Goal: Information Seeking & Learning: Learn about a topic

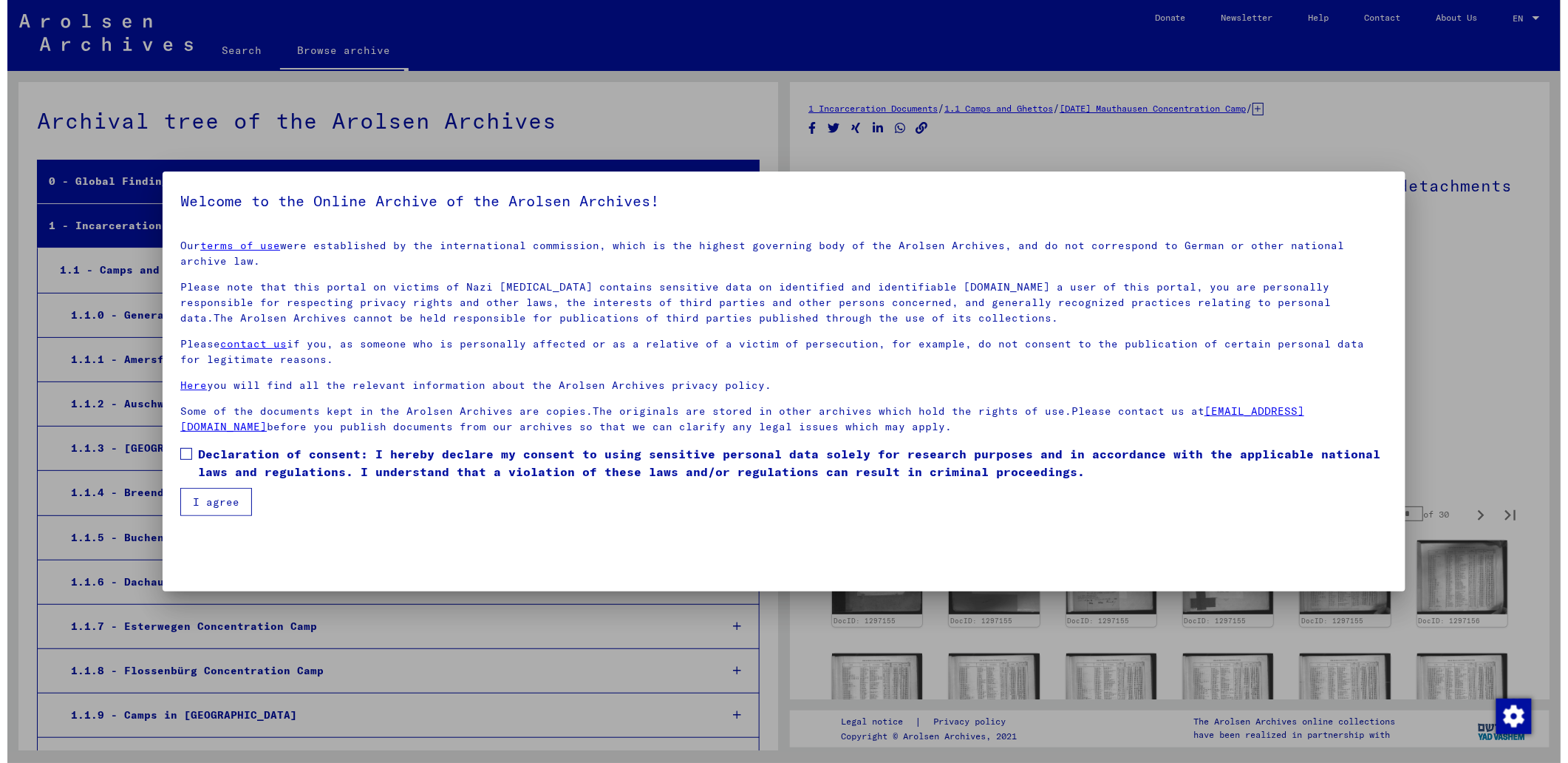
scroll to position [3193, 0]
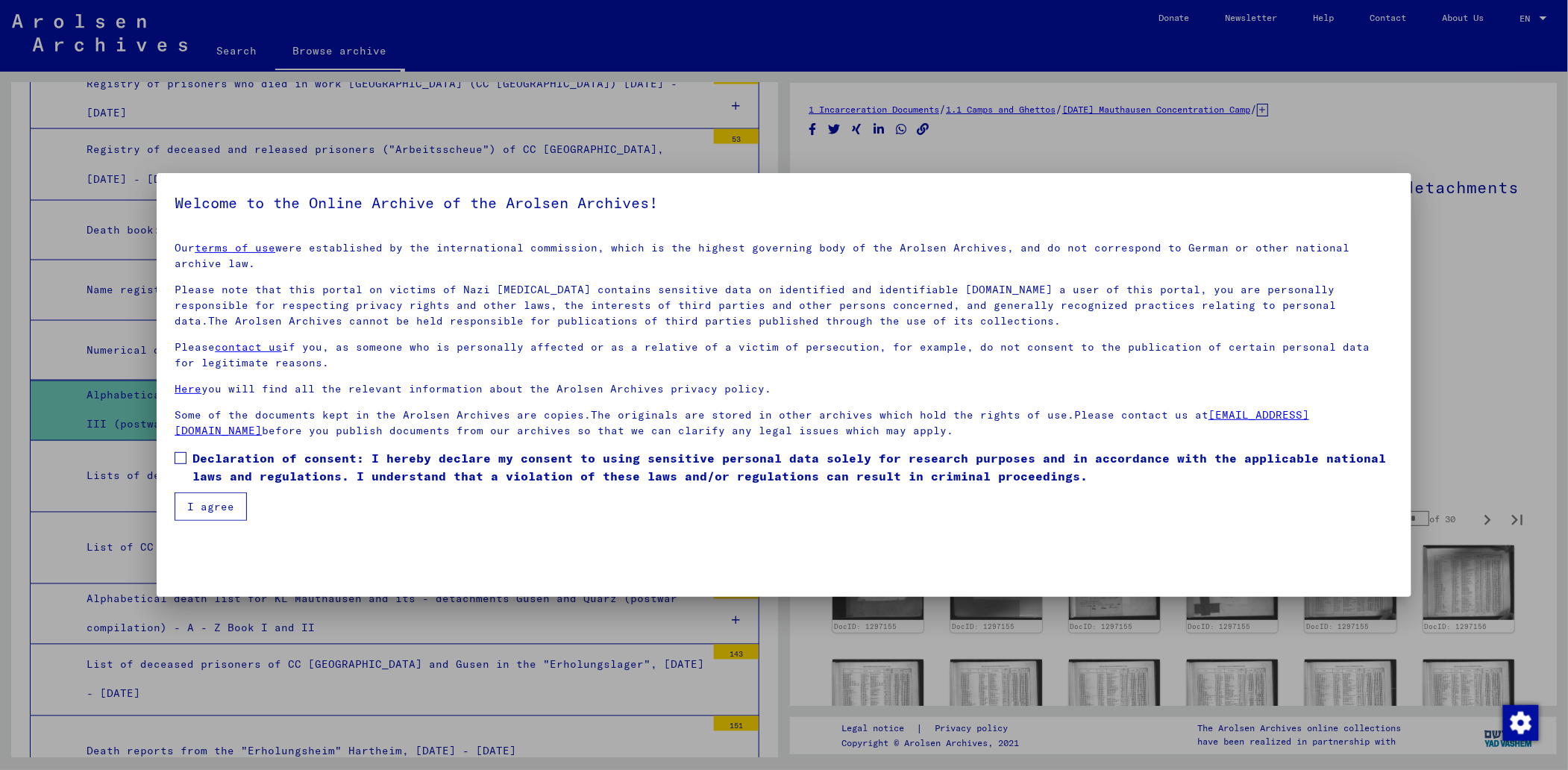
click at [219, 492] on button "I agree" at bounding box center [211, 506] width 72 height 28
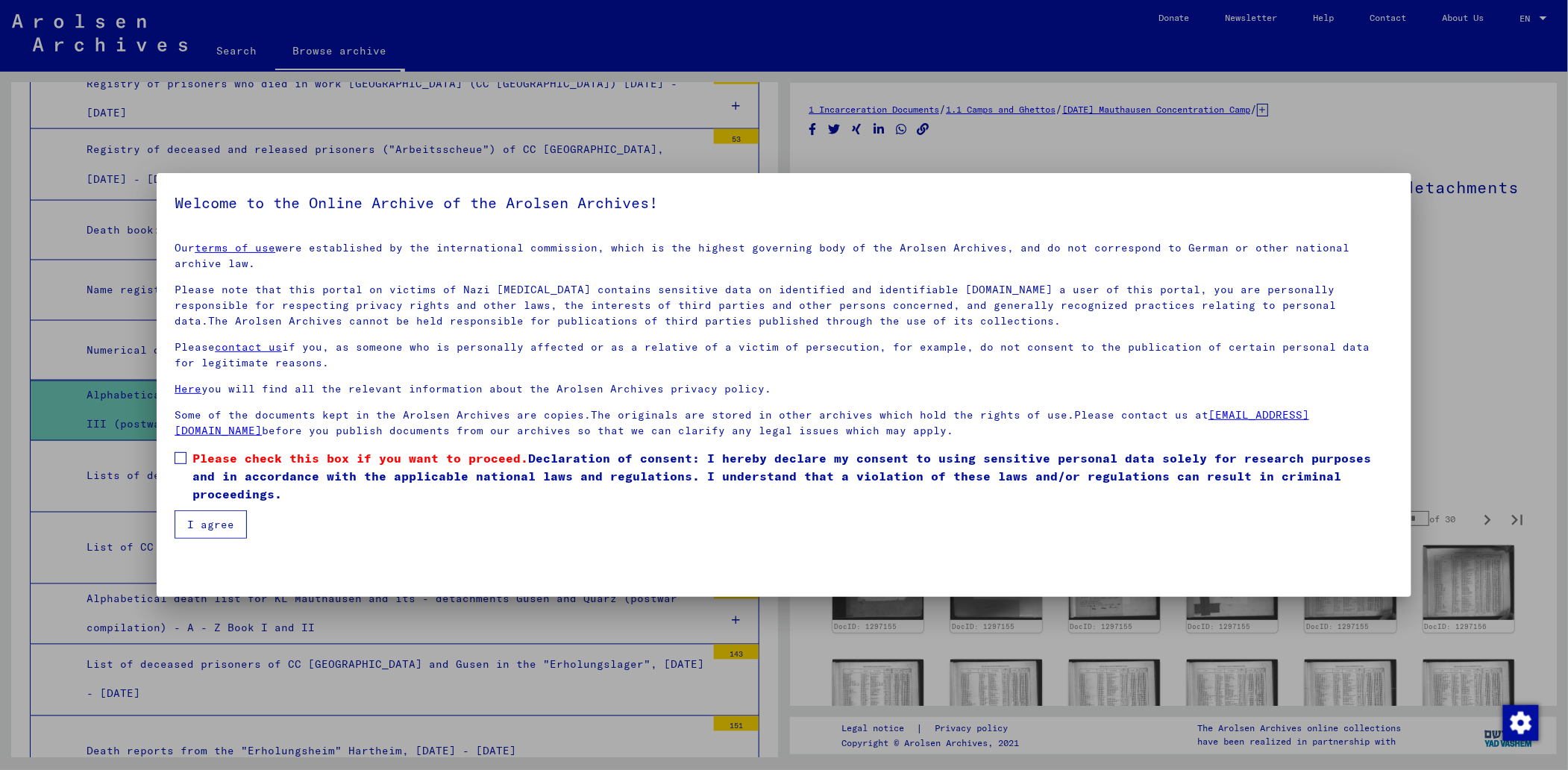
click at [179, 452] on span at bounding box center [181, 457] width 12 height 12
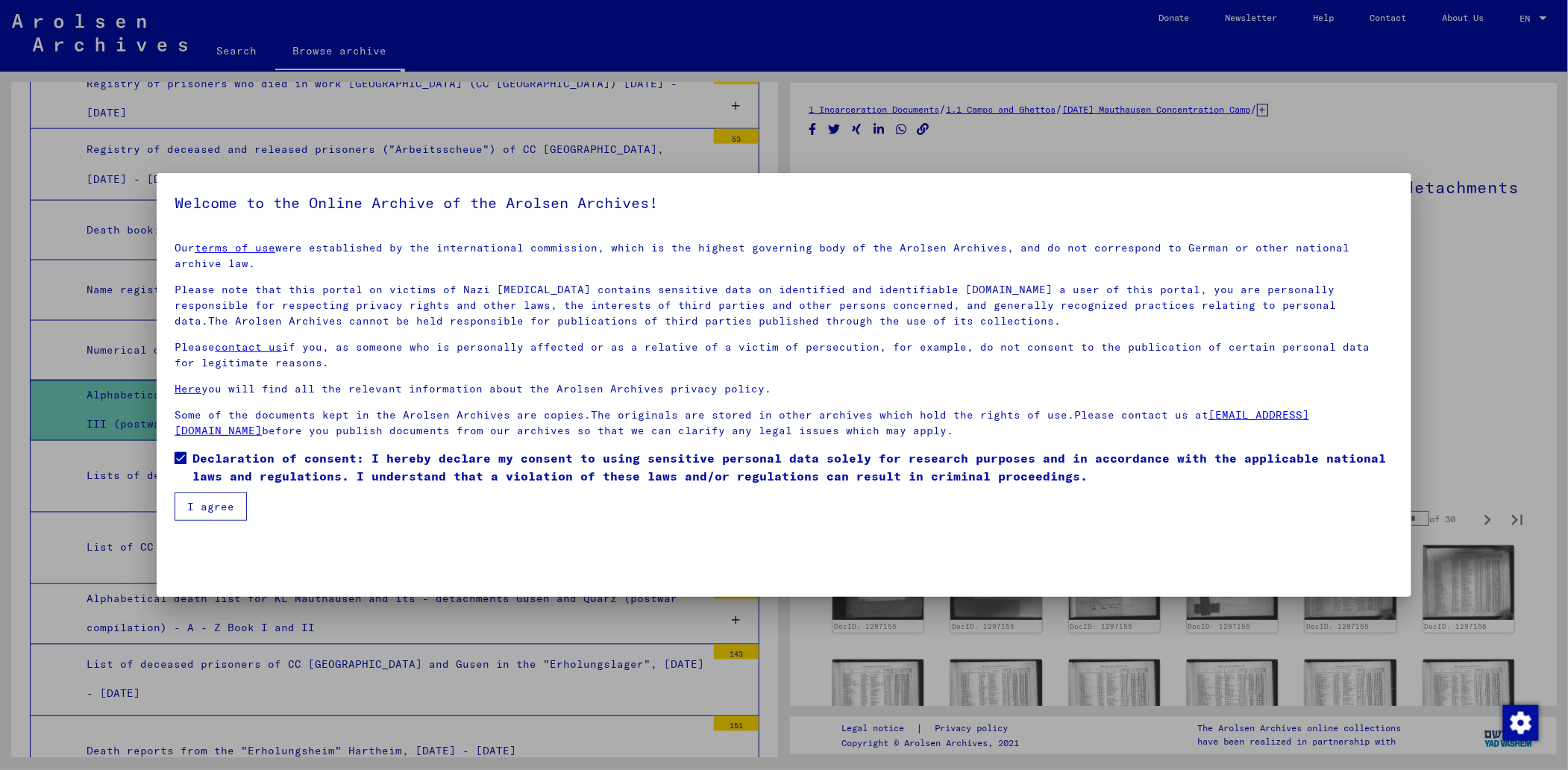
click at [209, 492] on button "I agree" at bounding box center [211, 506] width 72 height 28
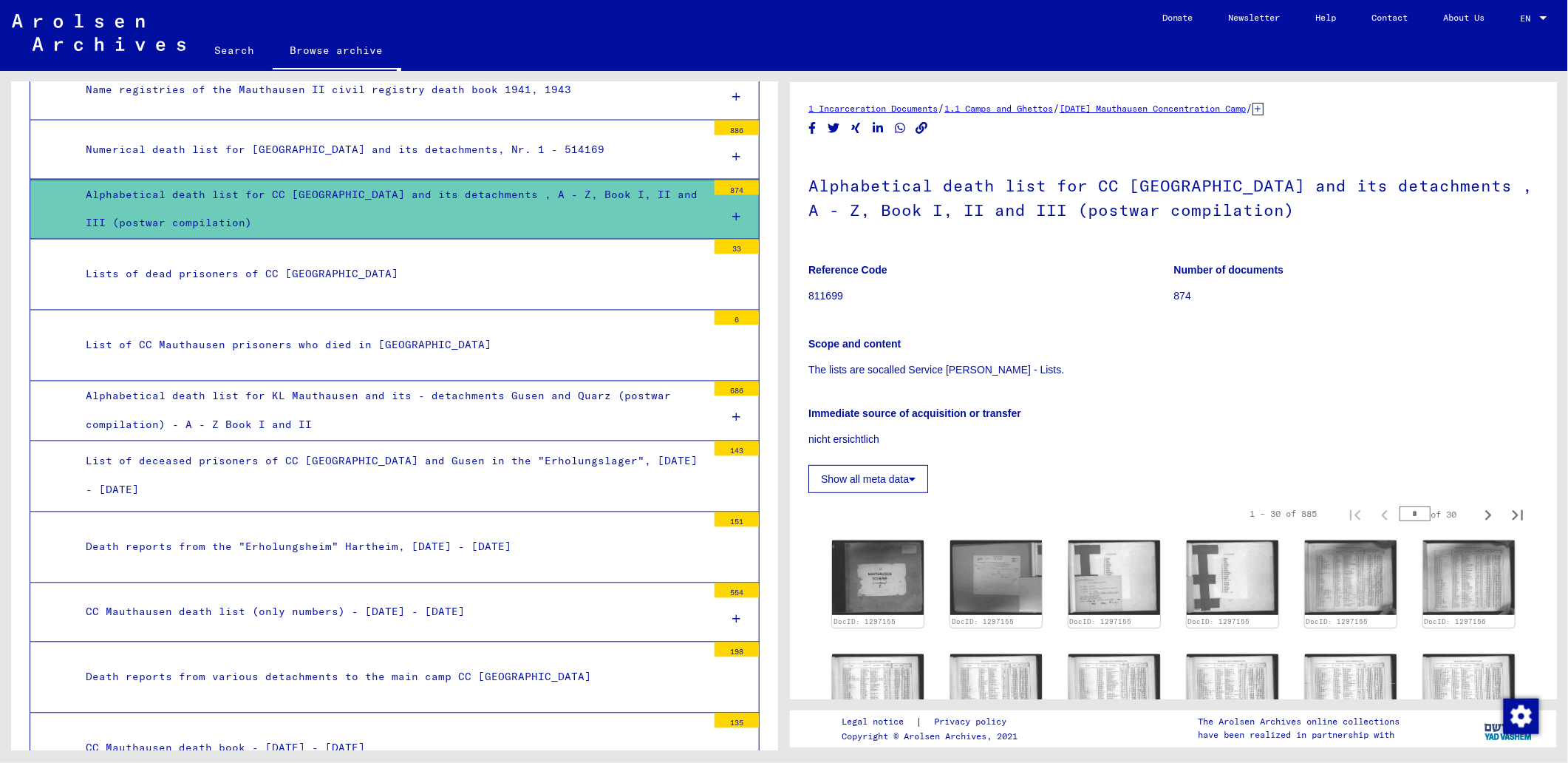
scroll to position [3488, 0]
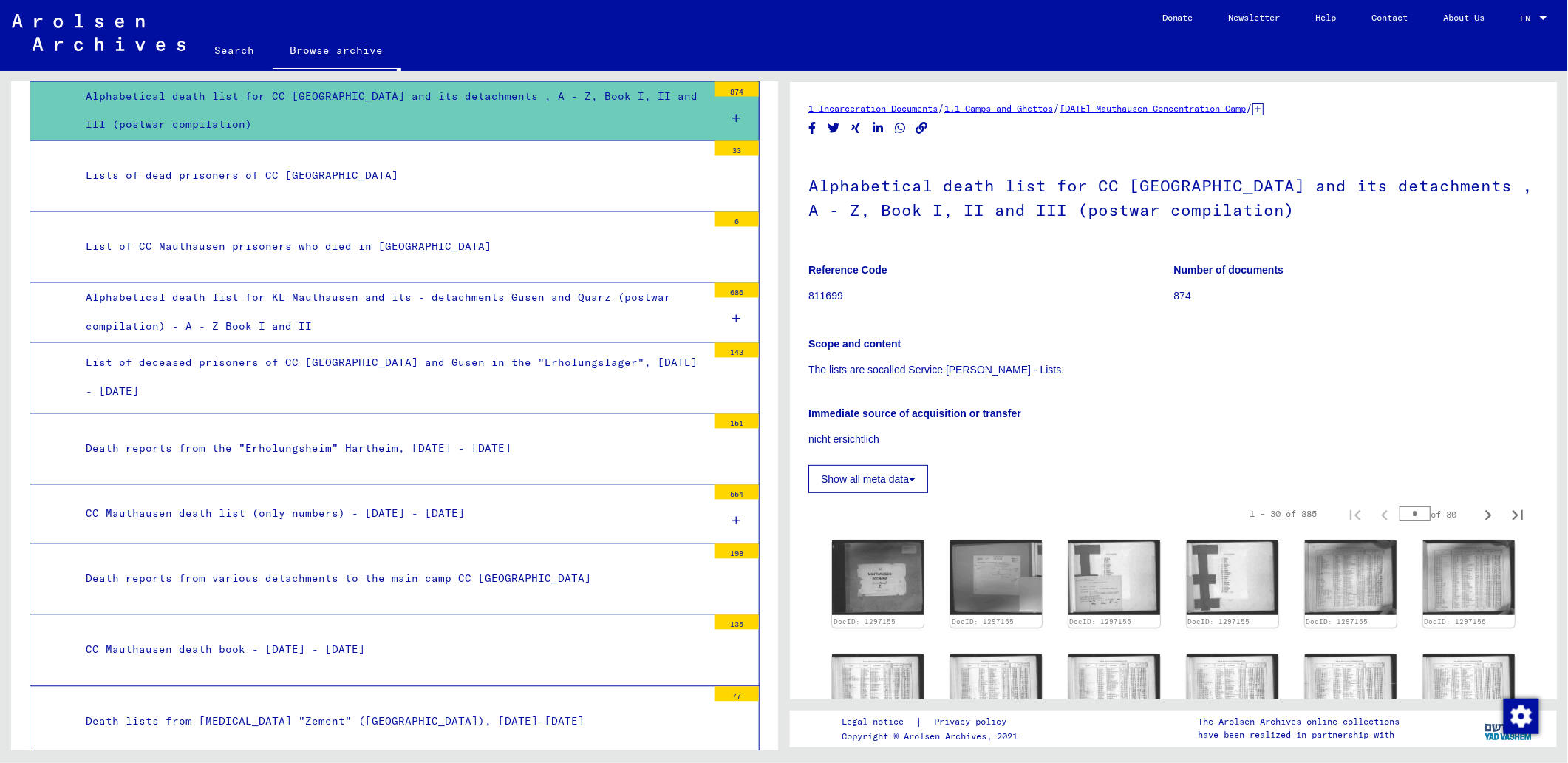
click at [481, 528] on div "CC Mauthausen death list (only numbers) - [DATE] - [DATE]" at bounding box center [391, 514] width 632 height 29
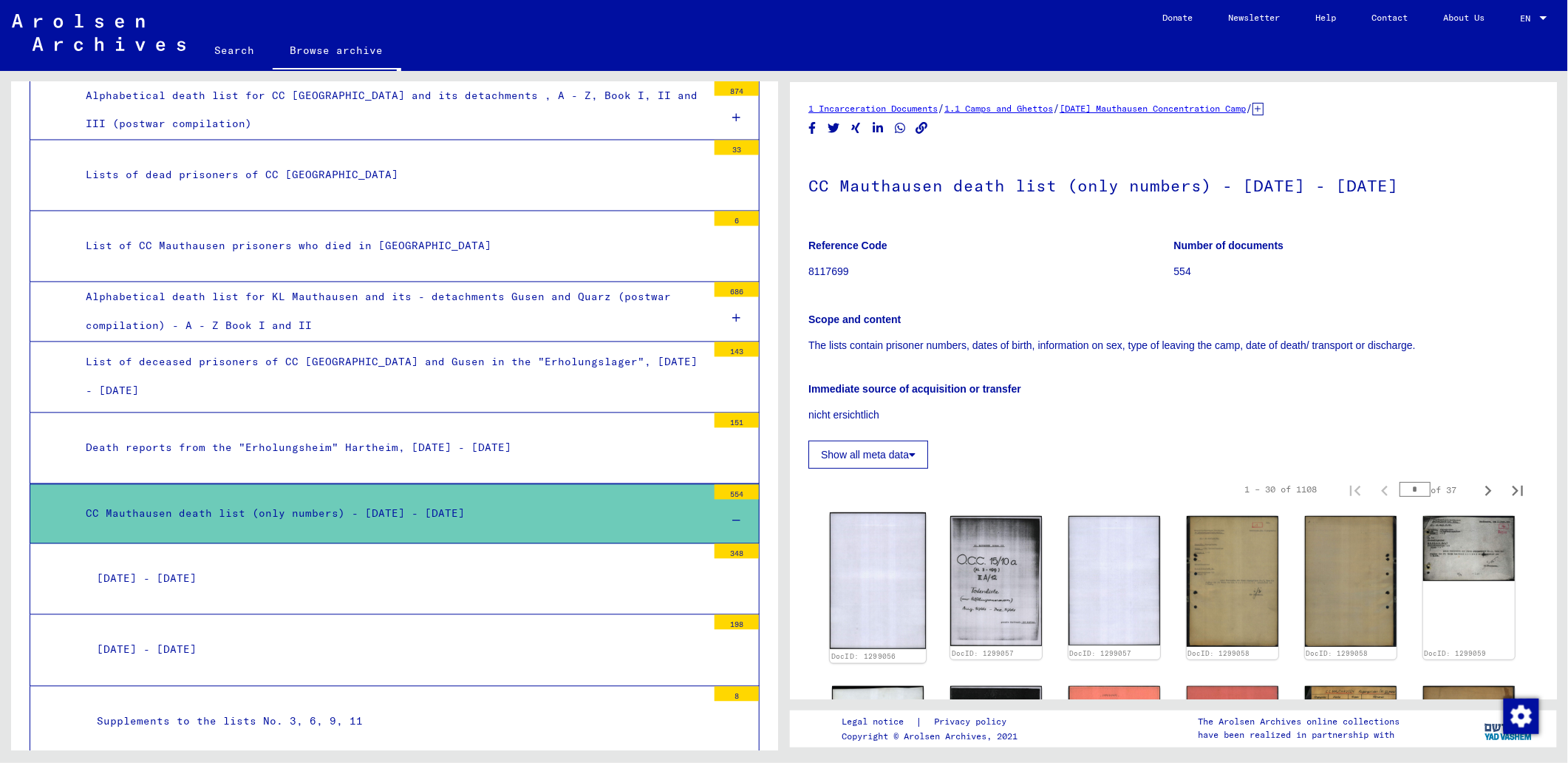
click at [890, 603] on img at bounding box center [878, 580] width 96 height 136
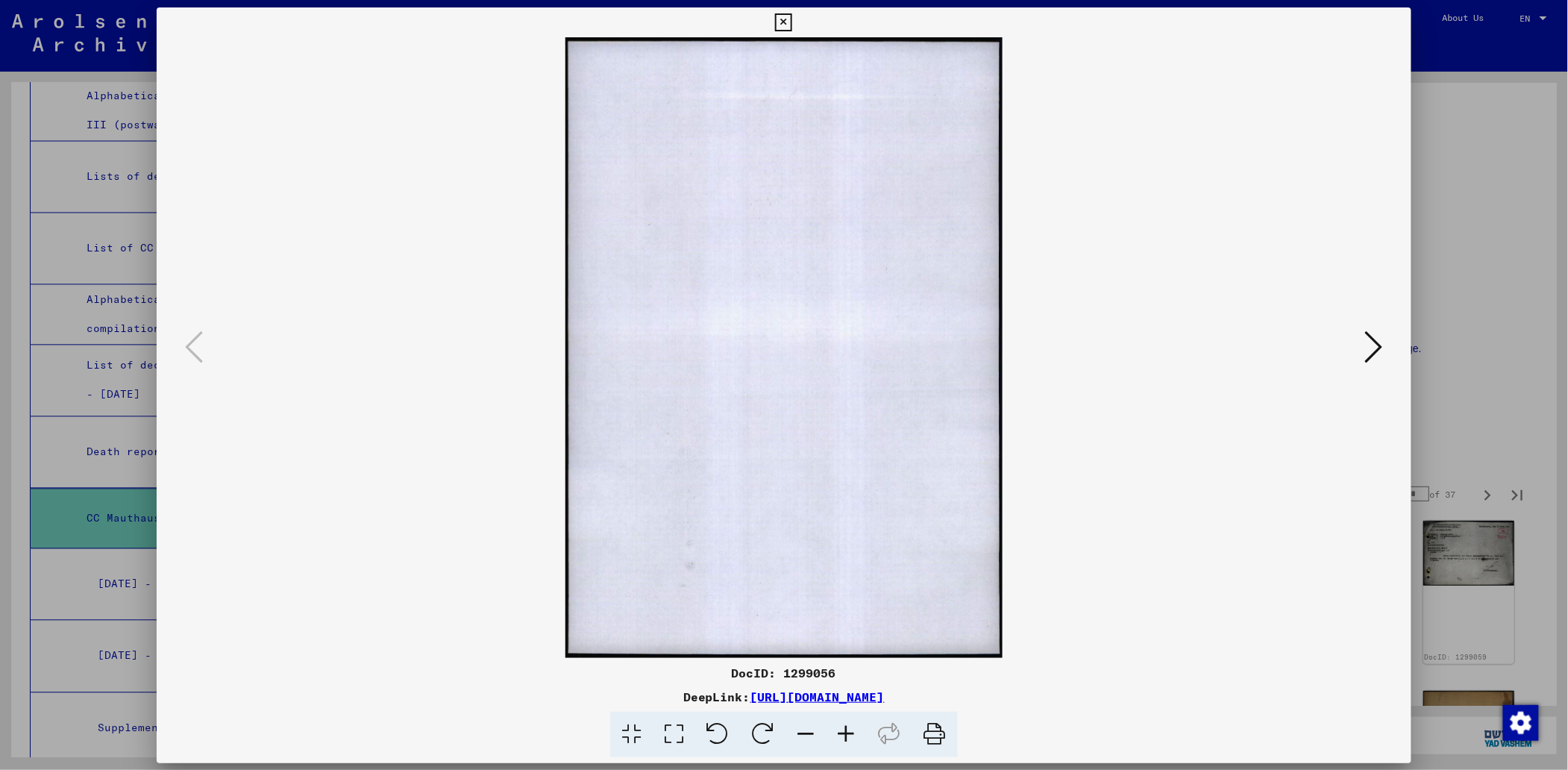
click at [898, 609] on img at bounding box center [784, 347] width 1153 height 620
click at [1379, 352] on icon at bounding box center [1374, 346] width 18 height 36
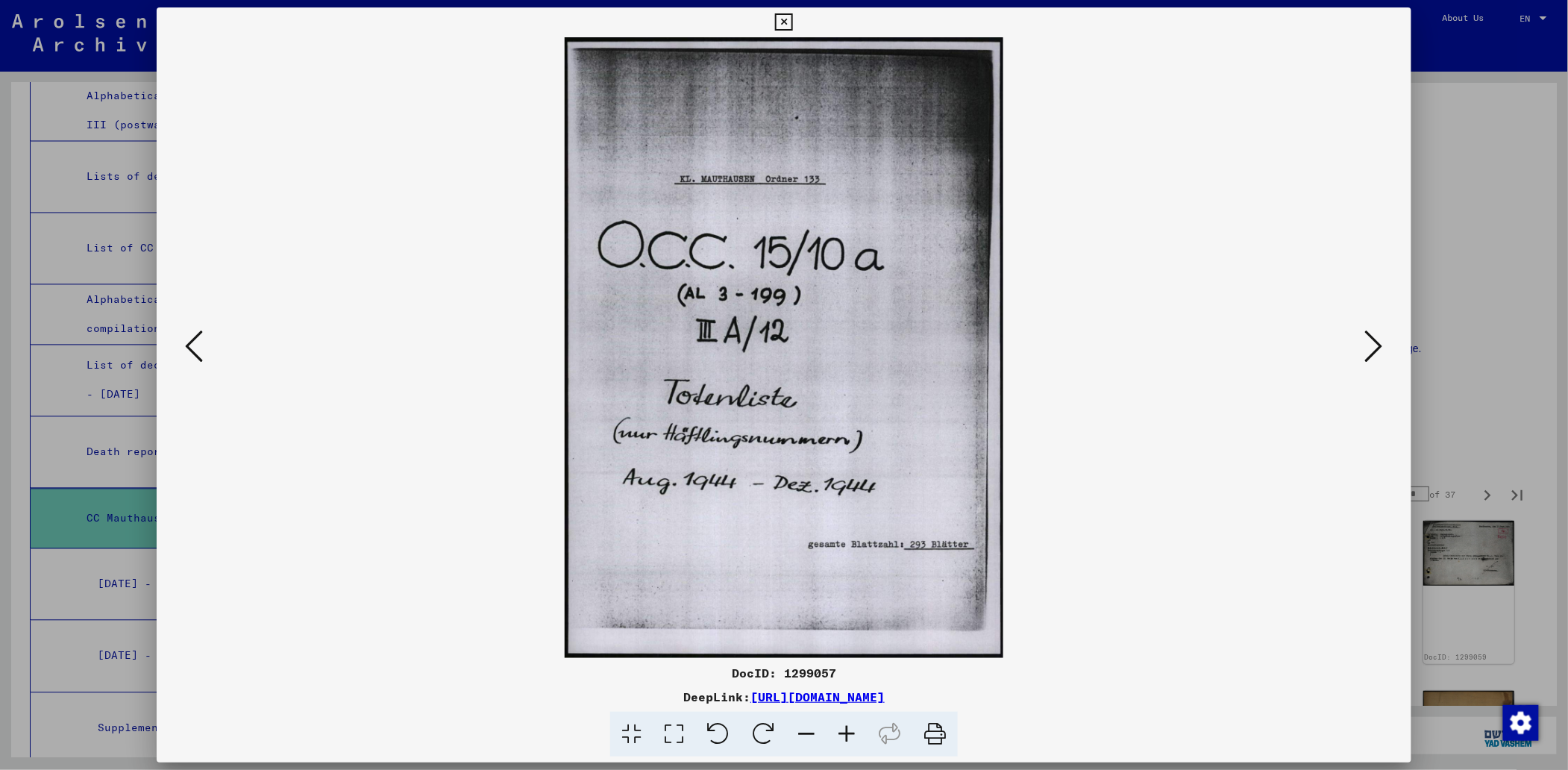
click at [1379, 352] on icon at bounding box center [1374, 346] width 18 height 36
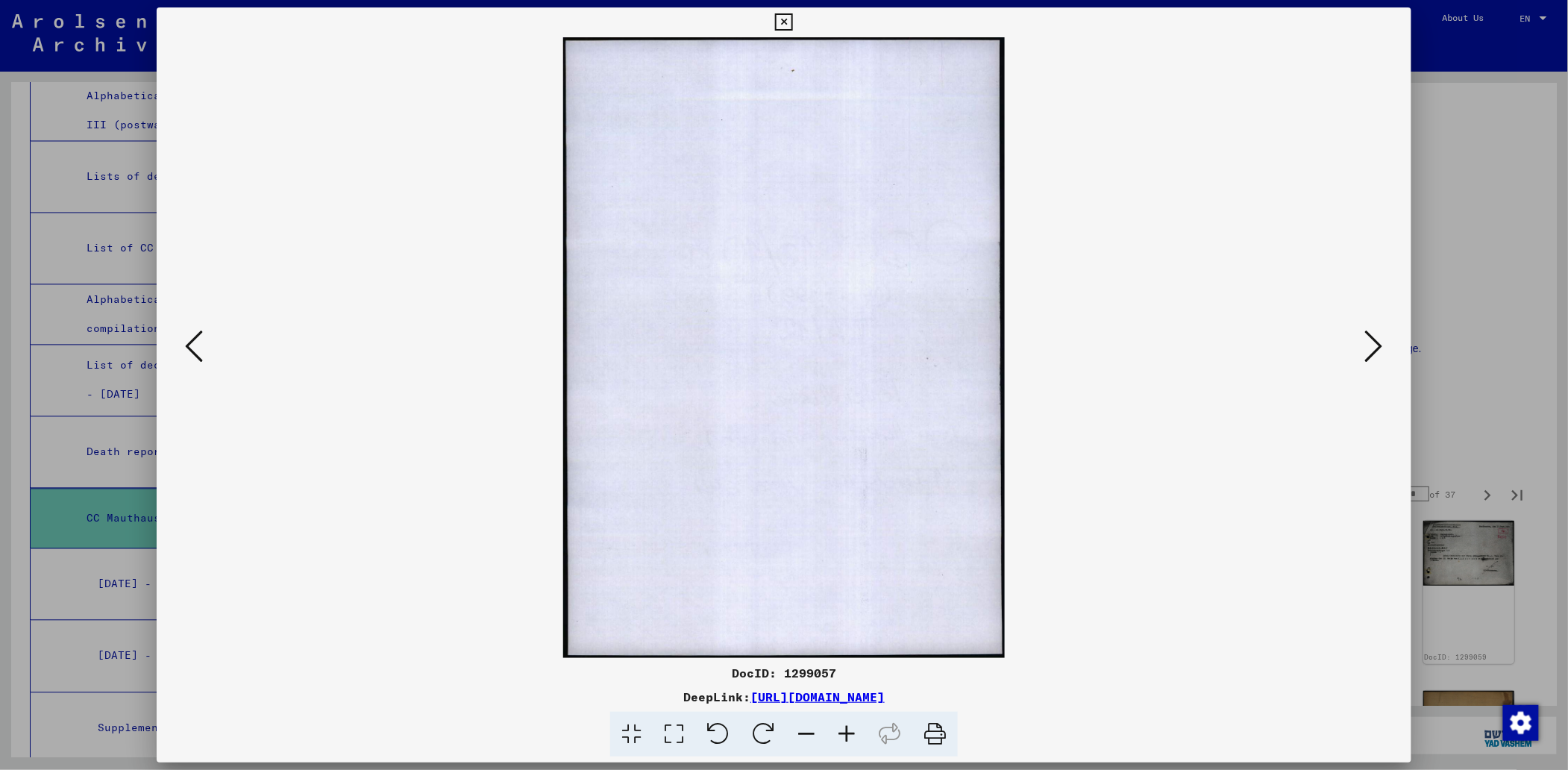
click at [1379, 338] on icon at bounding box center [1374, 346] width 18 height 36
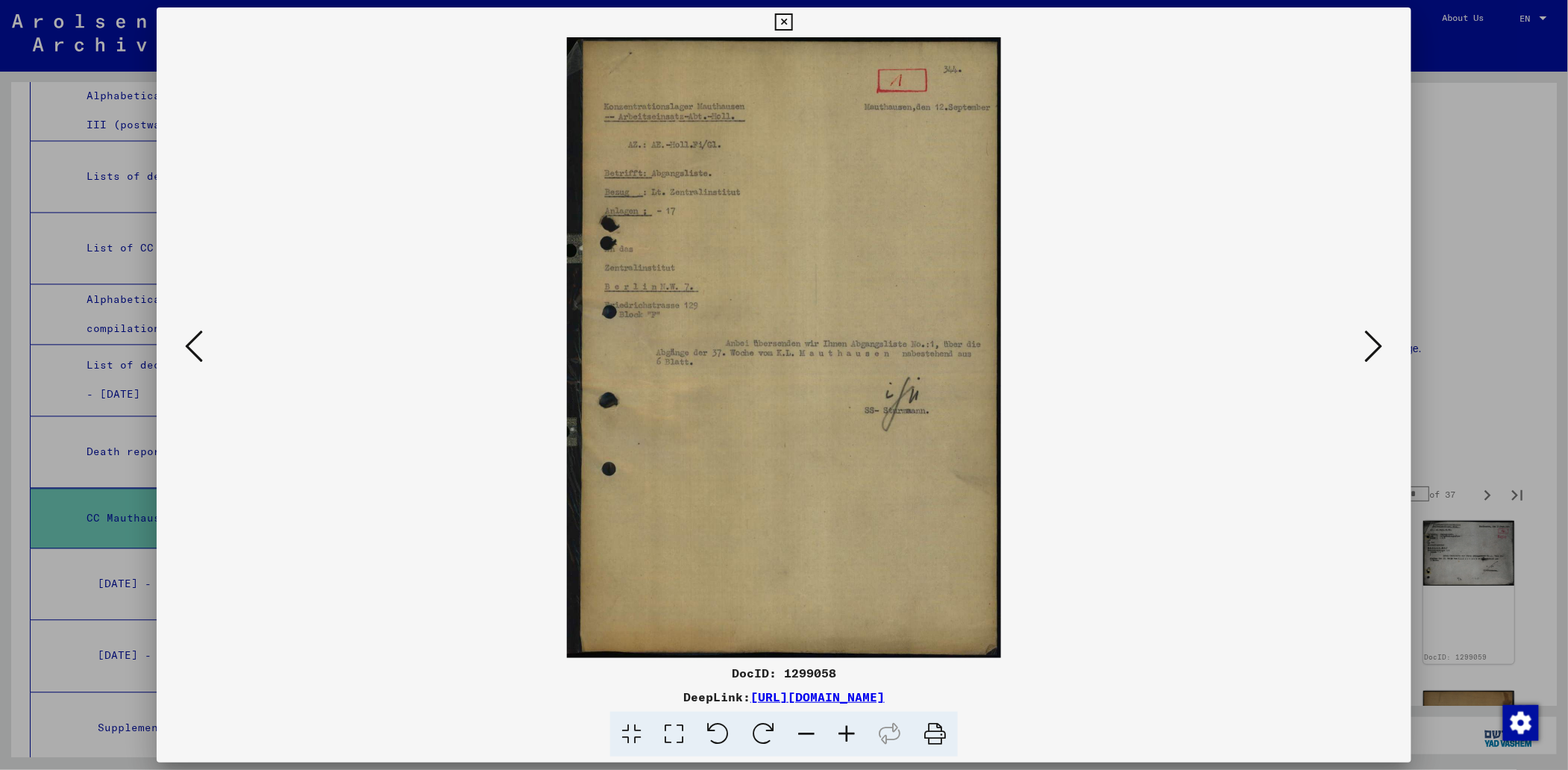
click at [1379, 338] on icon at bounding box center [1374, 346] width 18 height 36
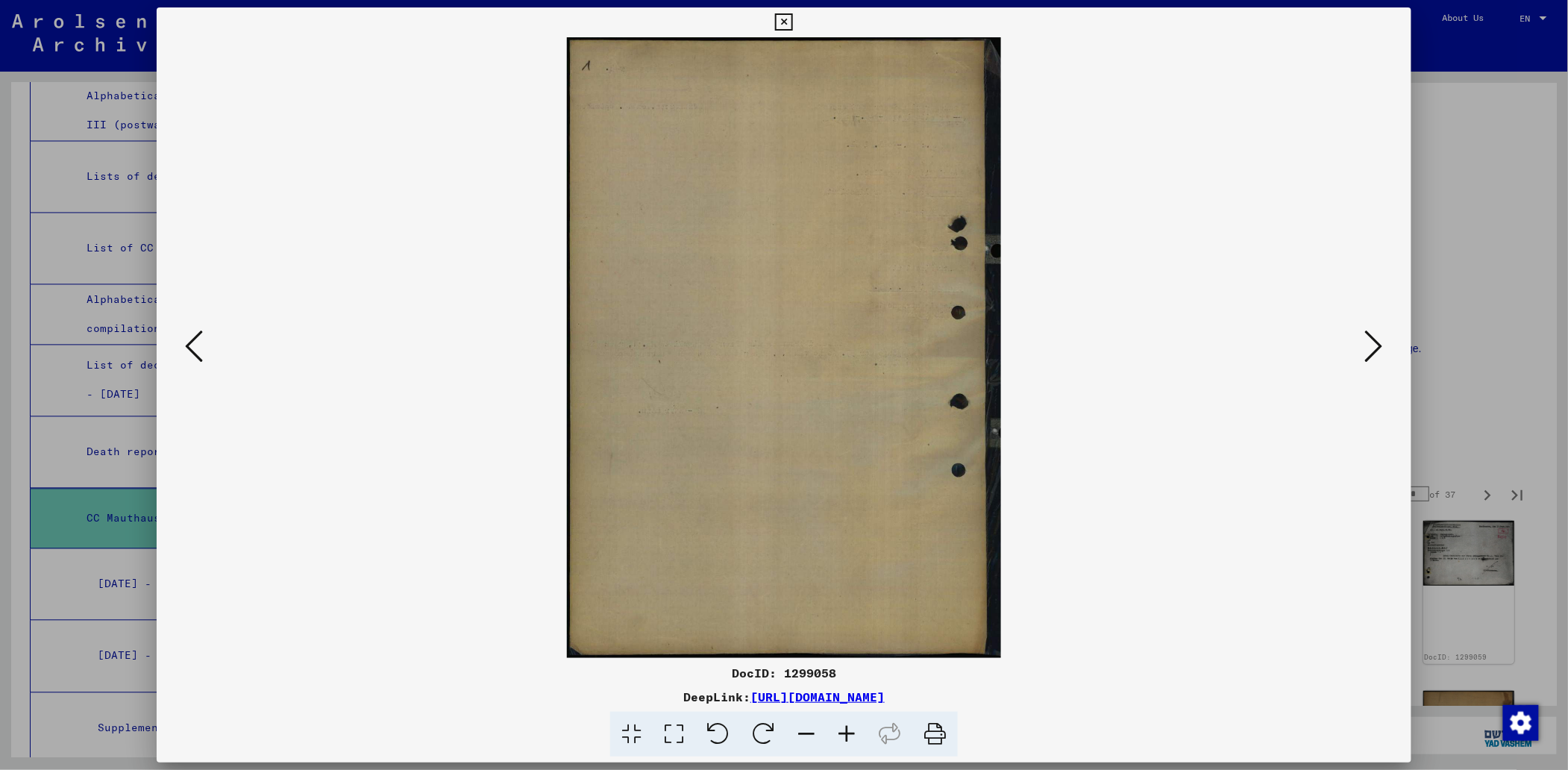
click at [1379, 338] on icon at bounding box center [1374, 346] width 18 height 36
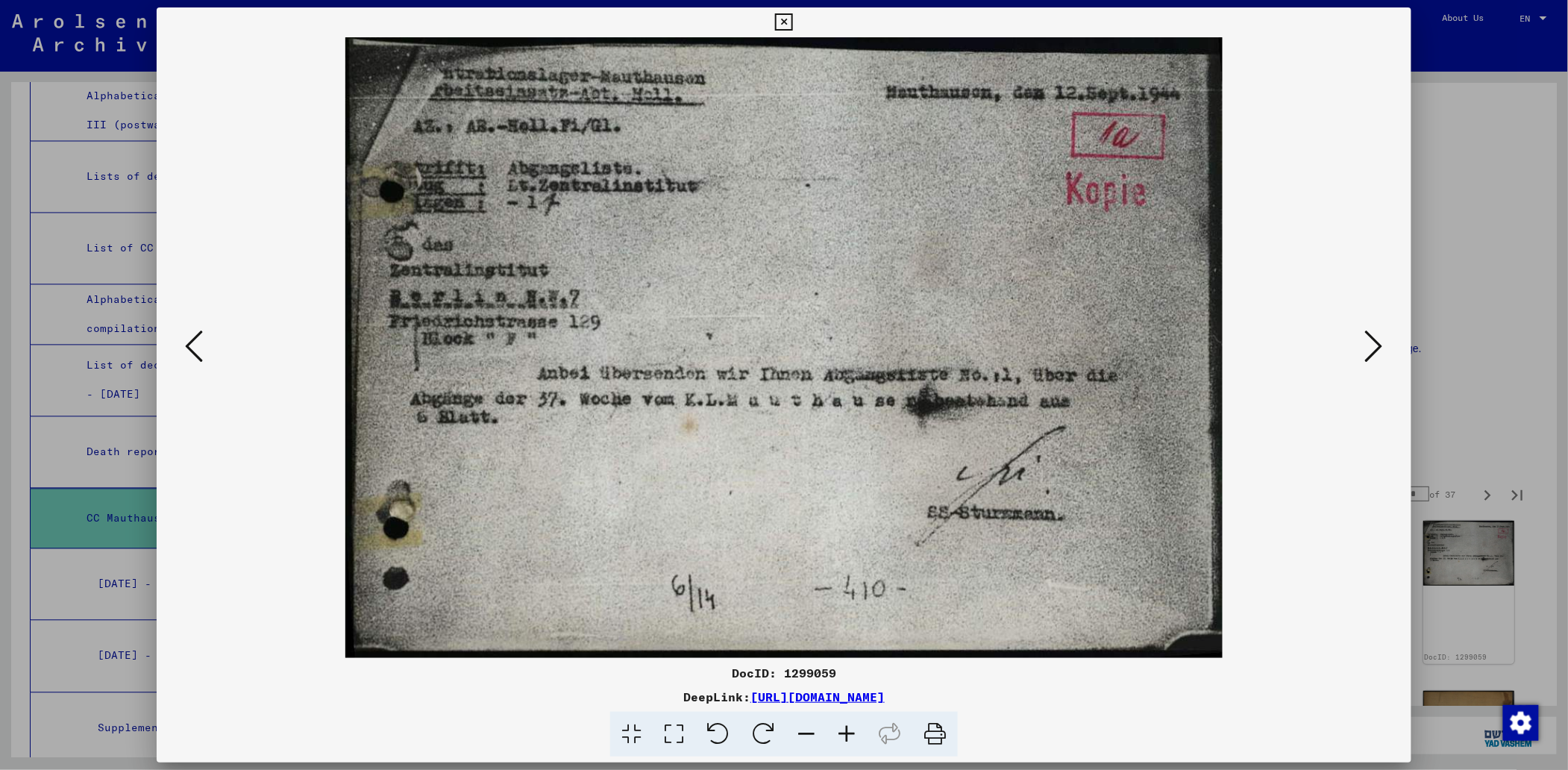
click at [1379, 338] on icon at bounding box center [1374, 346] width 18 height 36
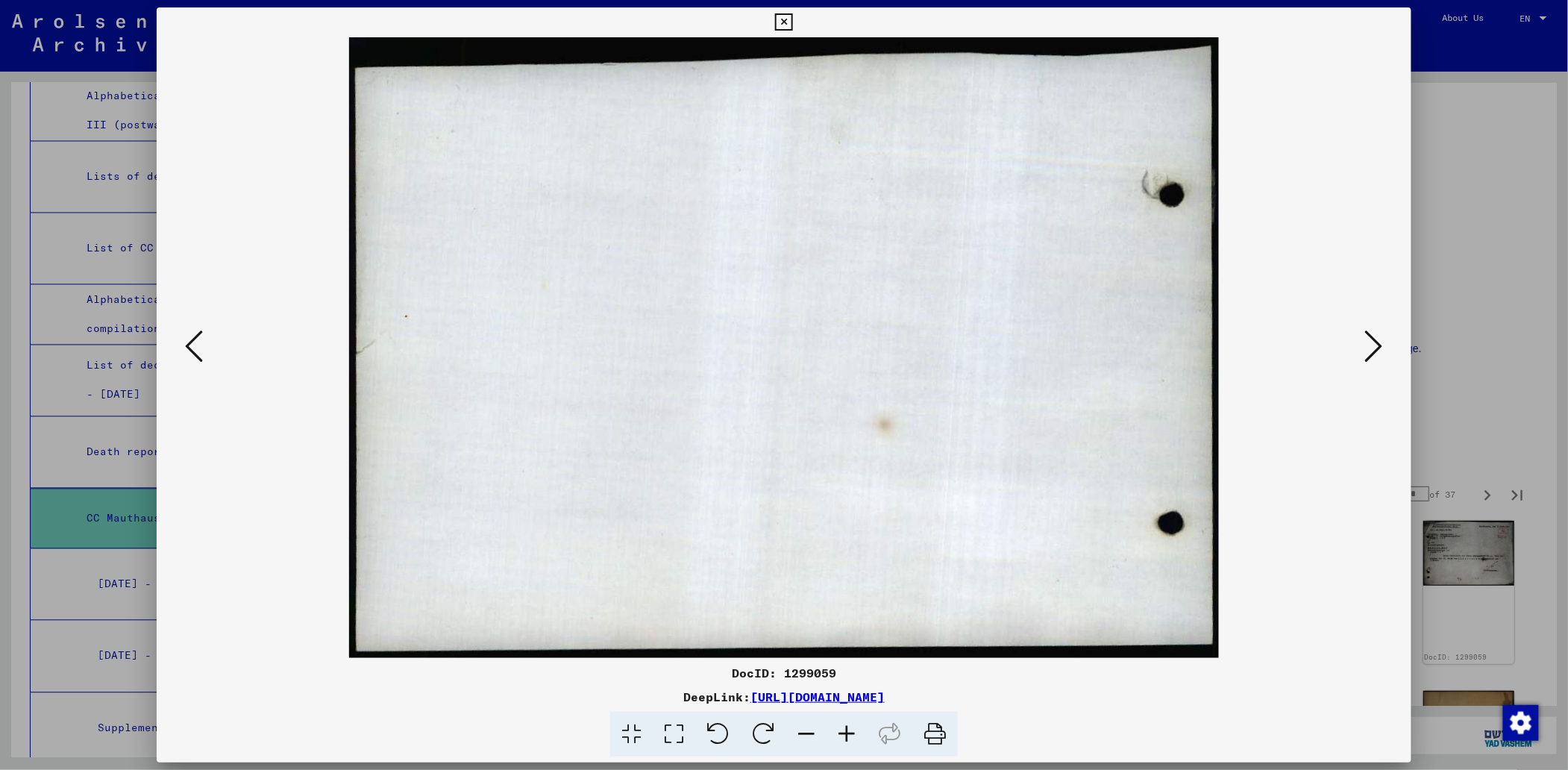
click at [1379, 338] on icon at bounding box center [1374, 346] width 18 height 36
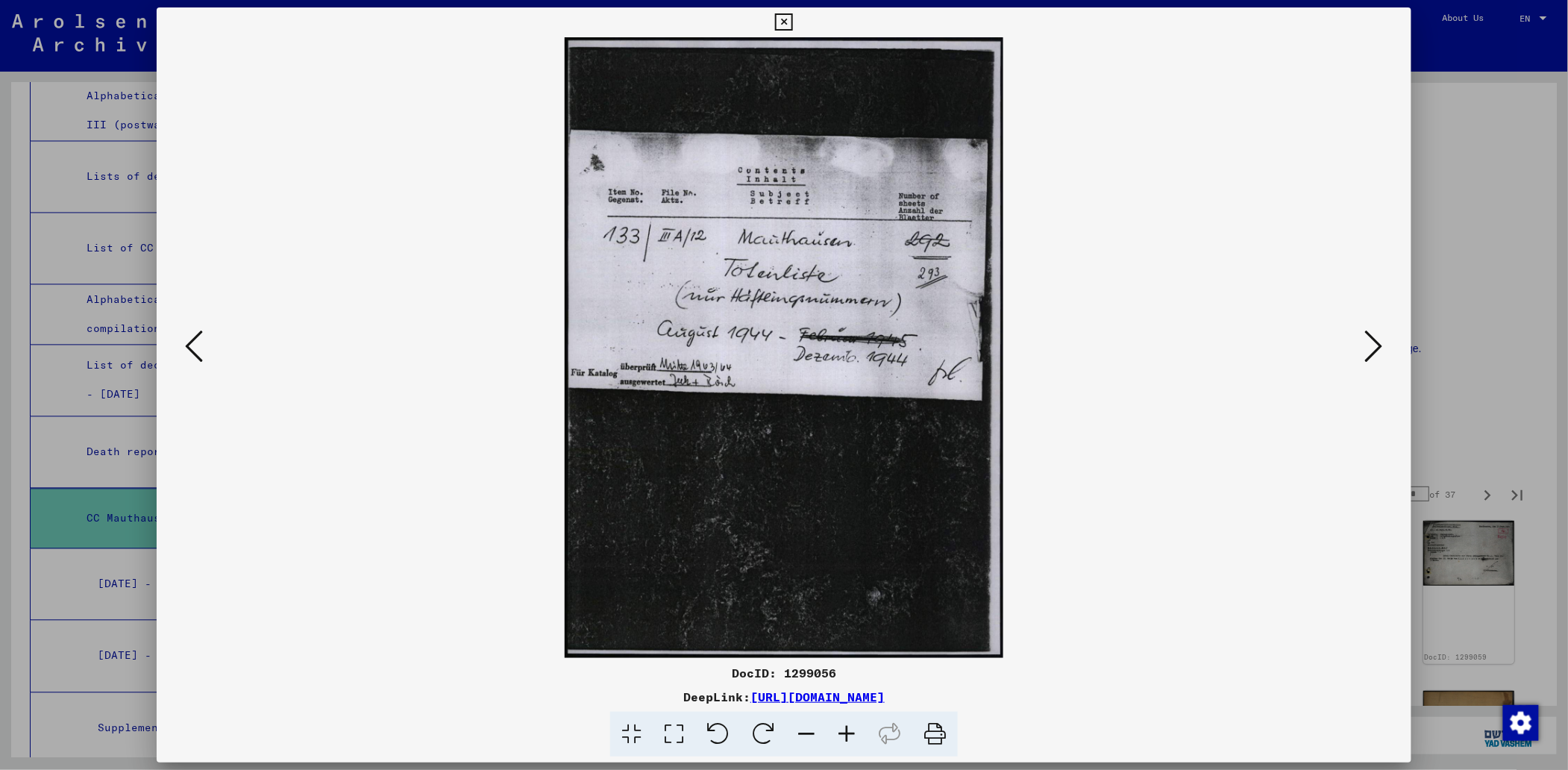
click at [1379, 338] on icon at bounding box center [1374, 346] width 18 height 36
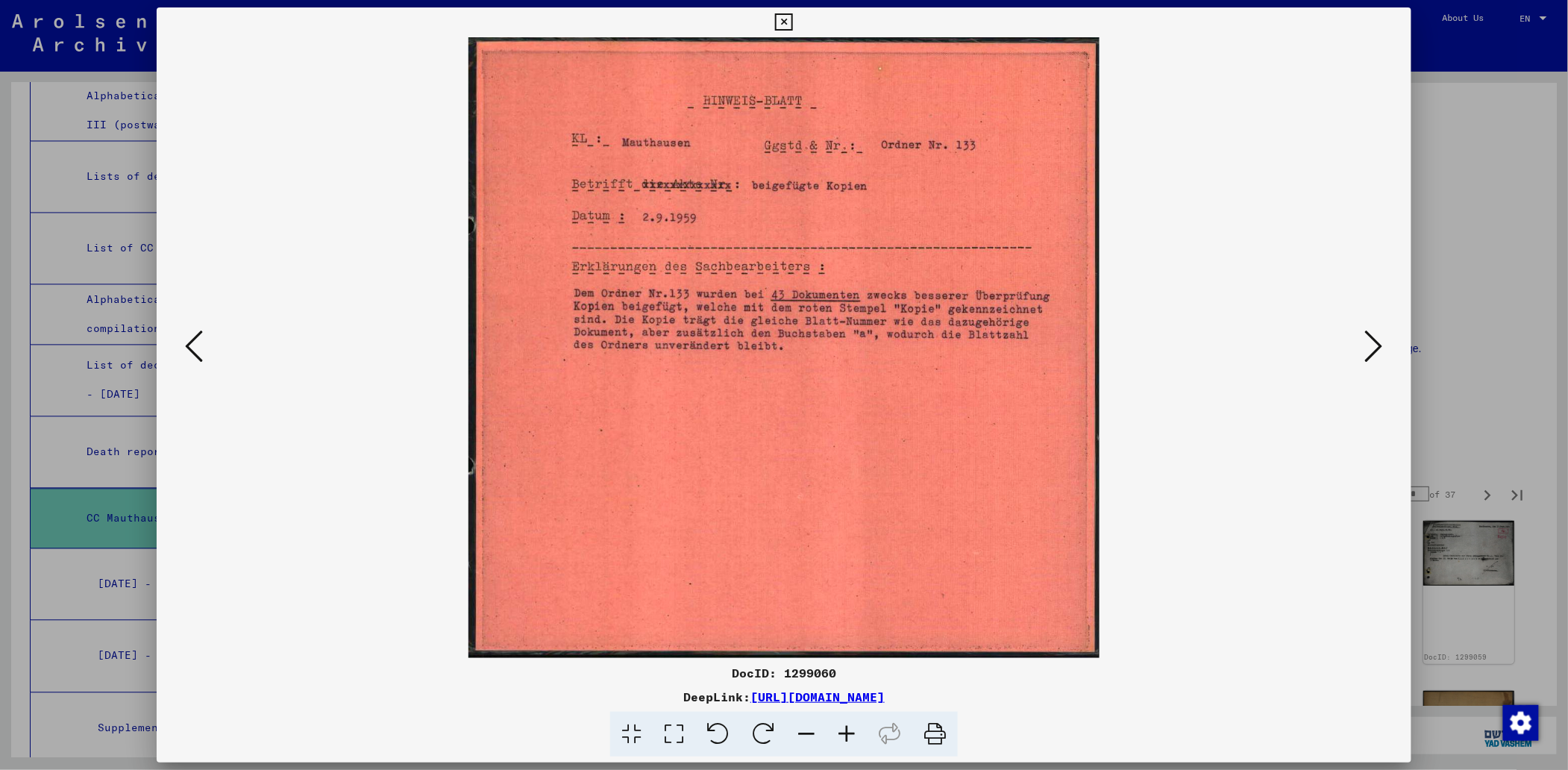
click at [1379, 338] on icon at bounding box center [1374, 346] width 18 height 36
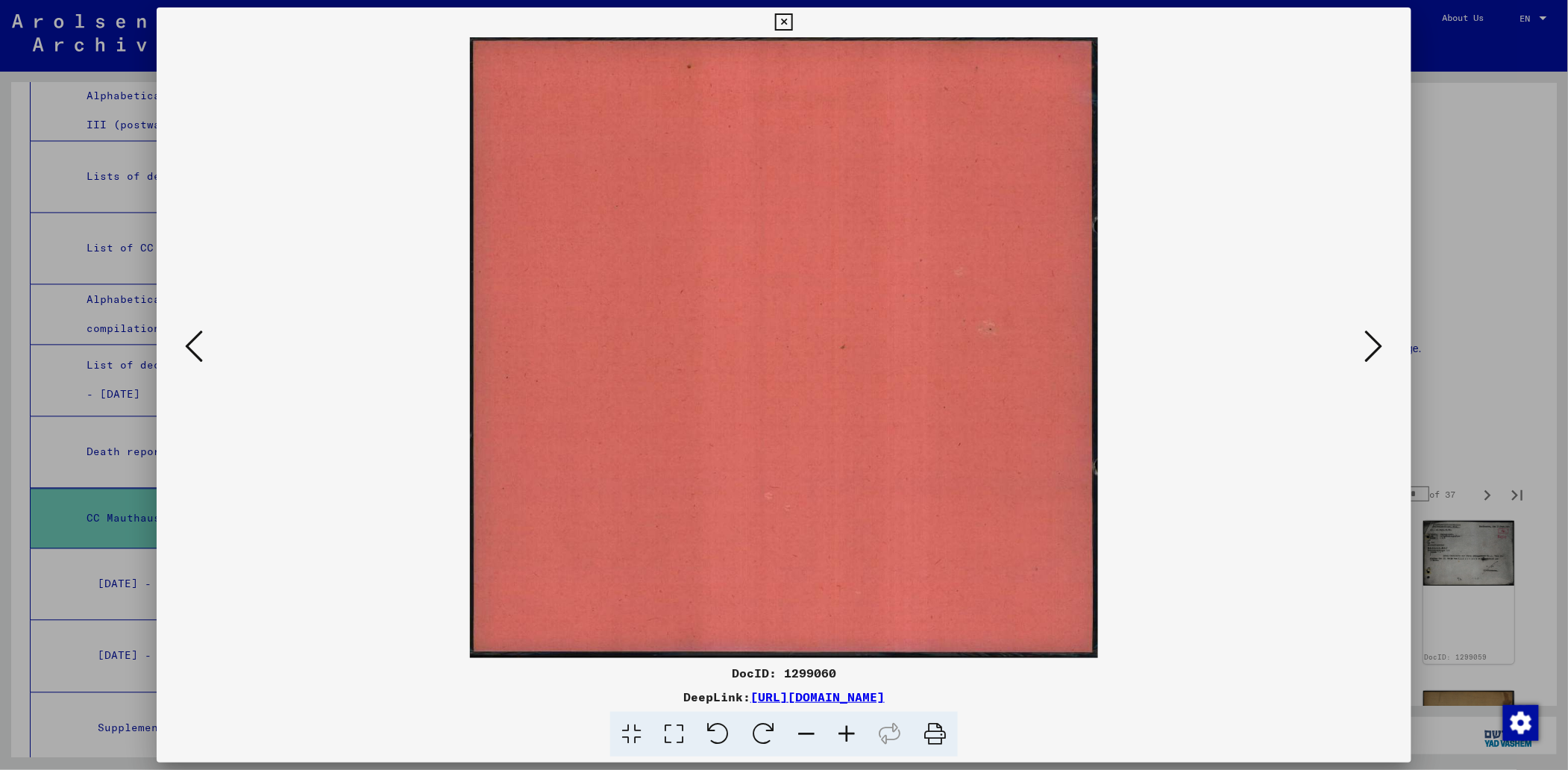
click at [1379, 338] on icon at bounding box center [1374, 346] width 18 height 36
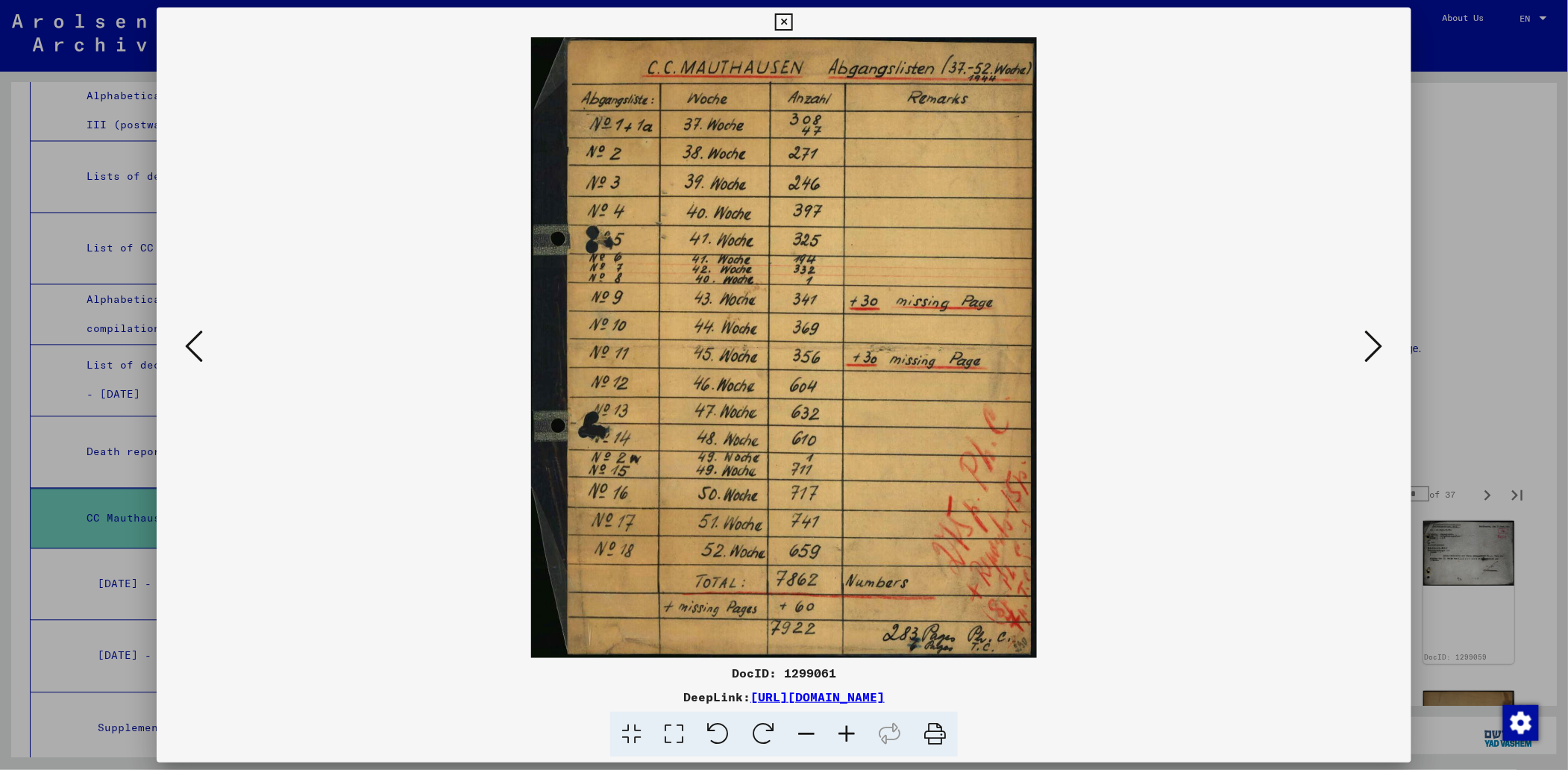
click at [1383, 347] on icon at bounding box center [1374, 346] width 18 height 36
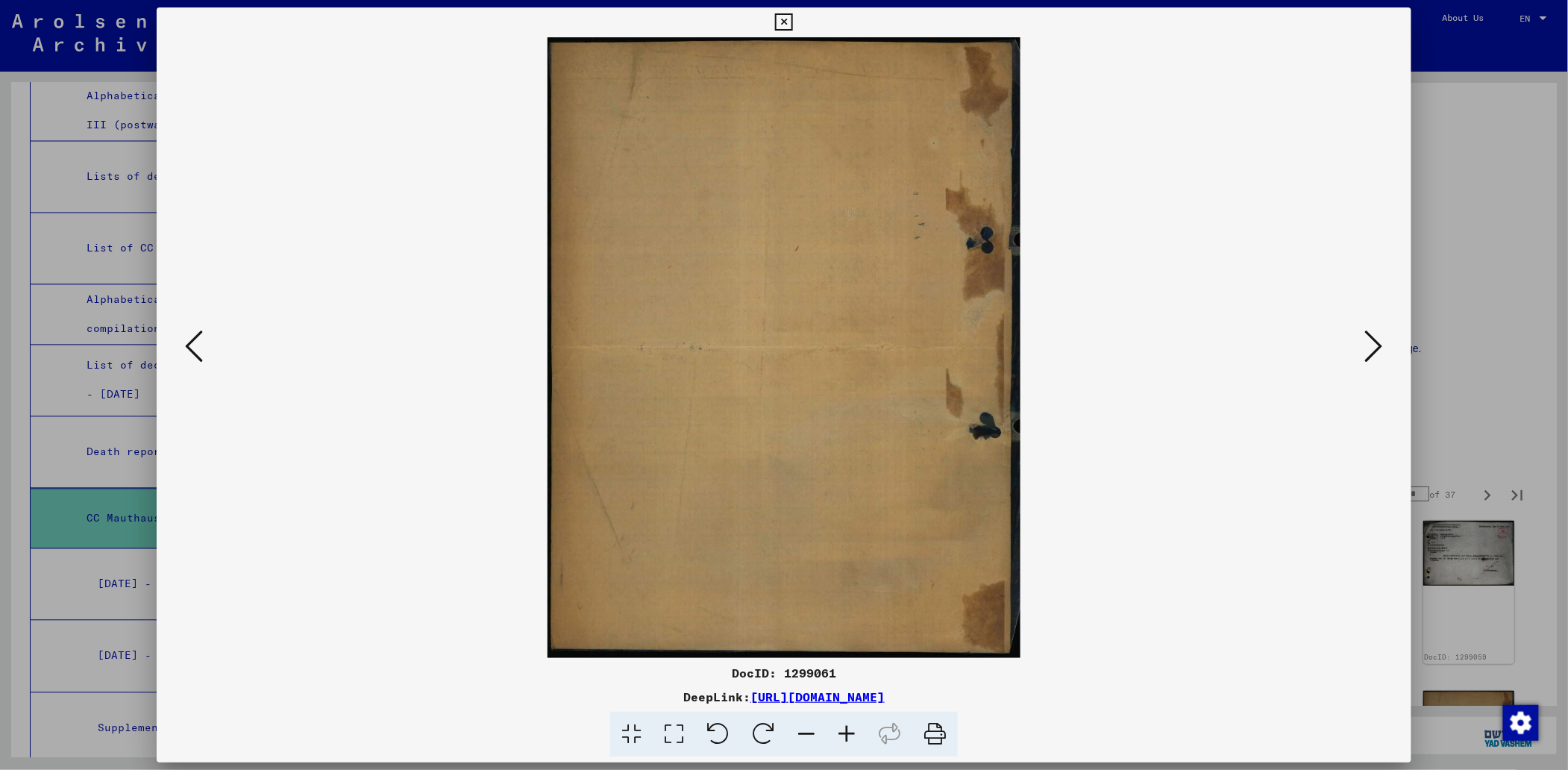
click at [1383, 347] on icon at bounding box center [1374, 346] width 18 height 36
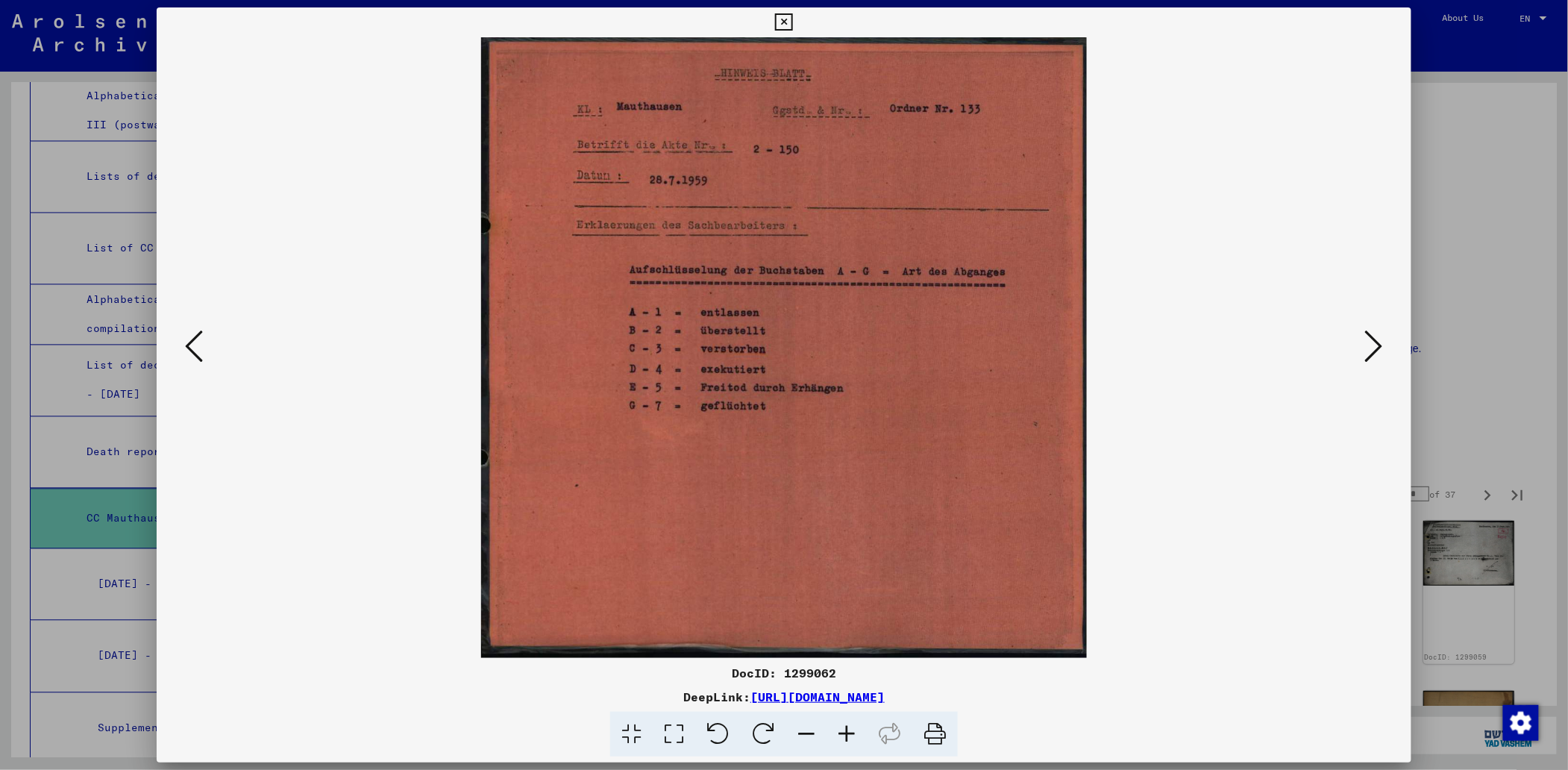
click at [1383, 347] on icon at bounding box center [1374, 346] width 18 height 36
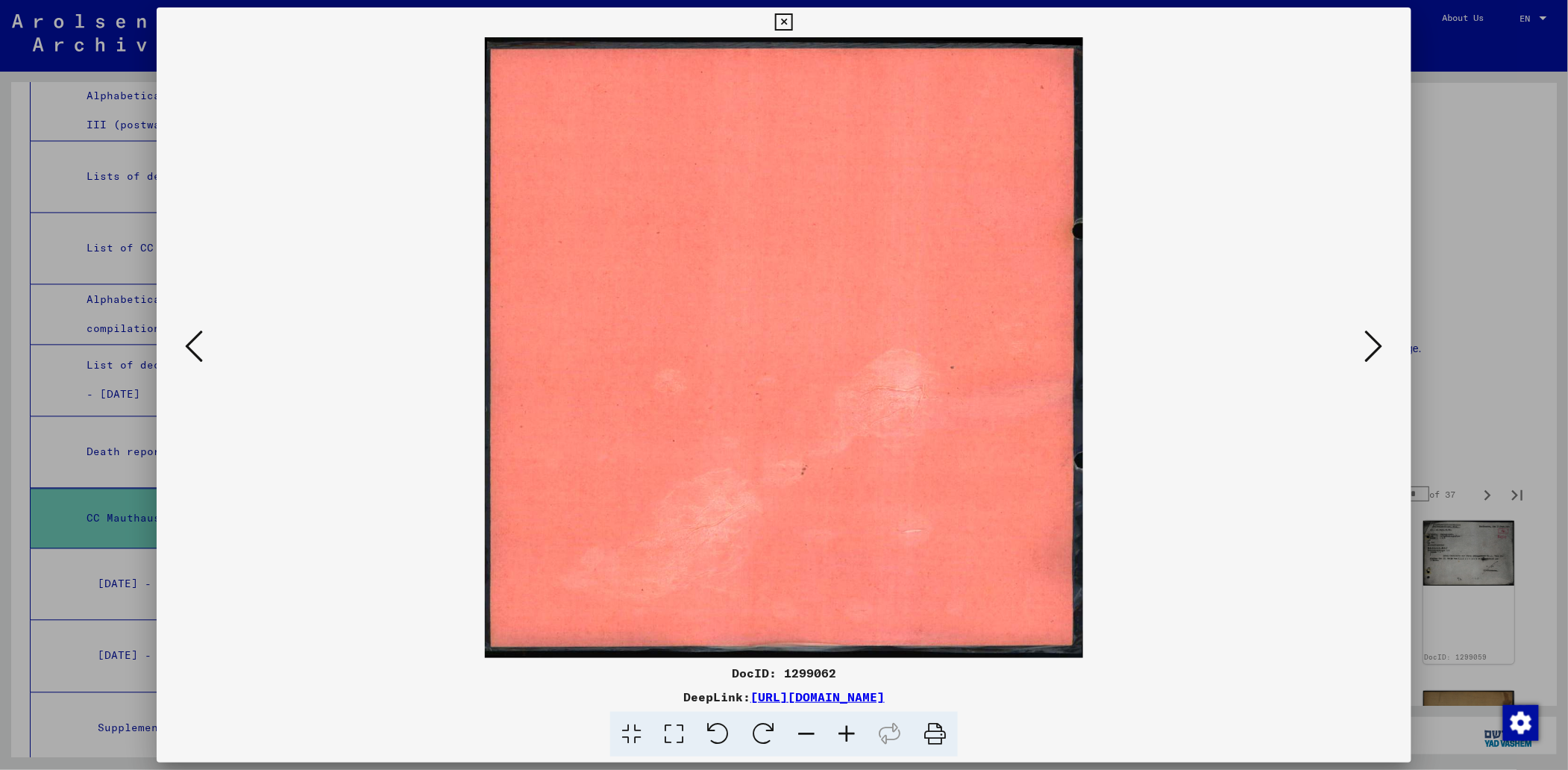
click at [1383, 347] on icon at bounding box center [1374, 346] width 18 height 36
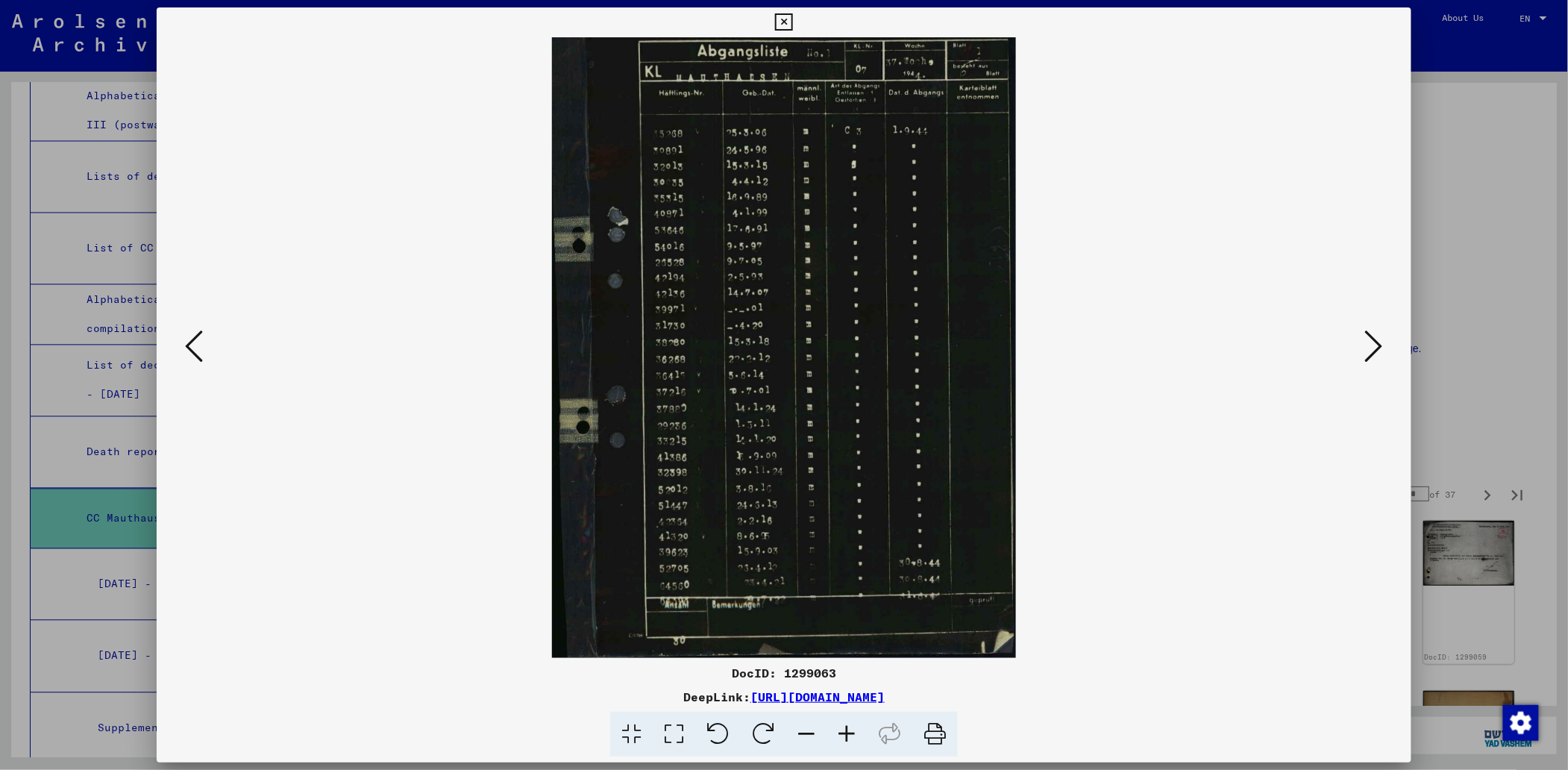
click at [846, 725] on icon at bounding box center [847, 734] width 40 height 45
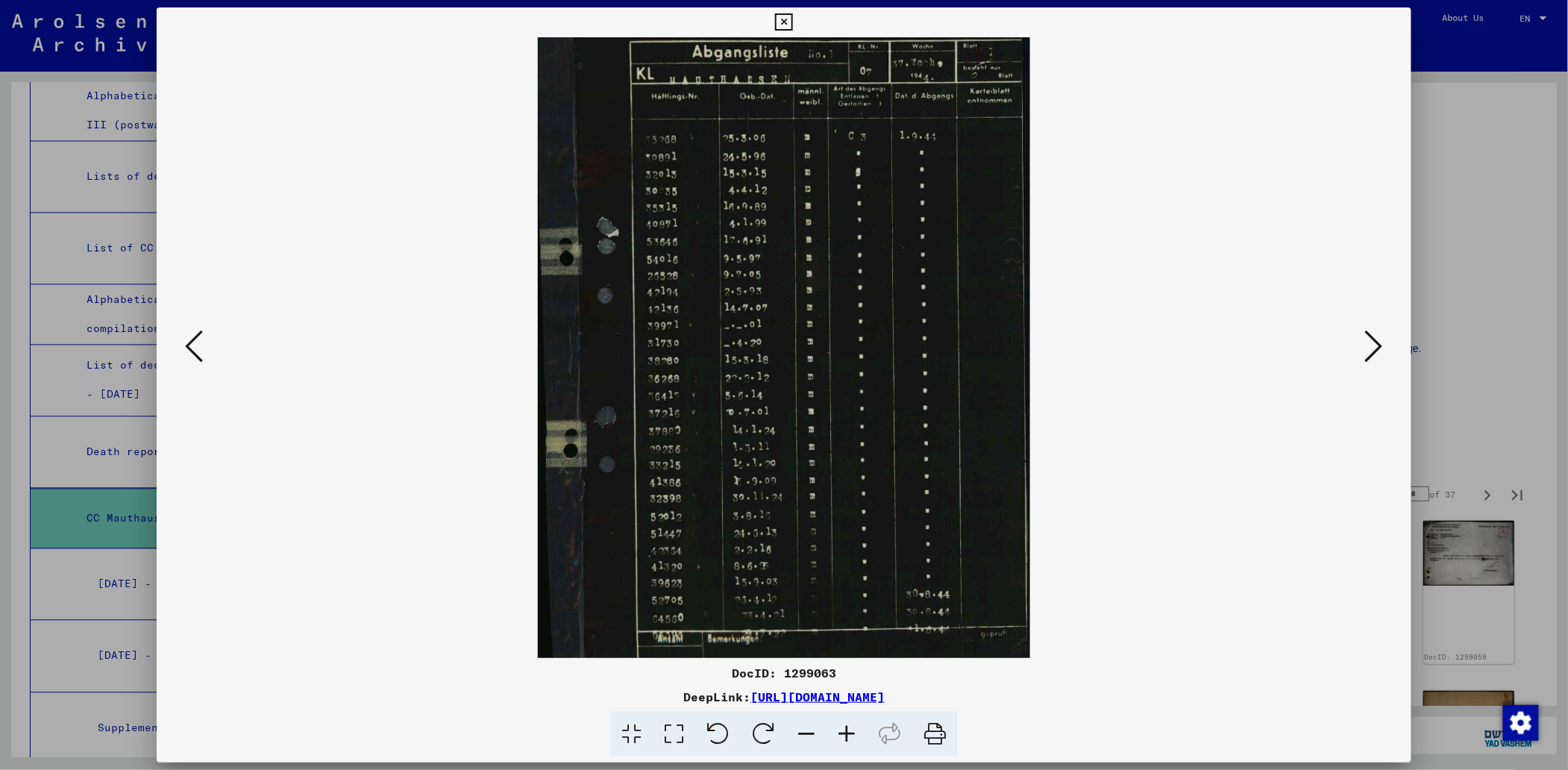
click at [846, 725] on icon at bounding box center [847, 734] width 40 height 45
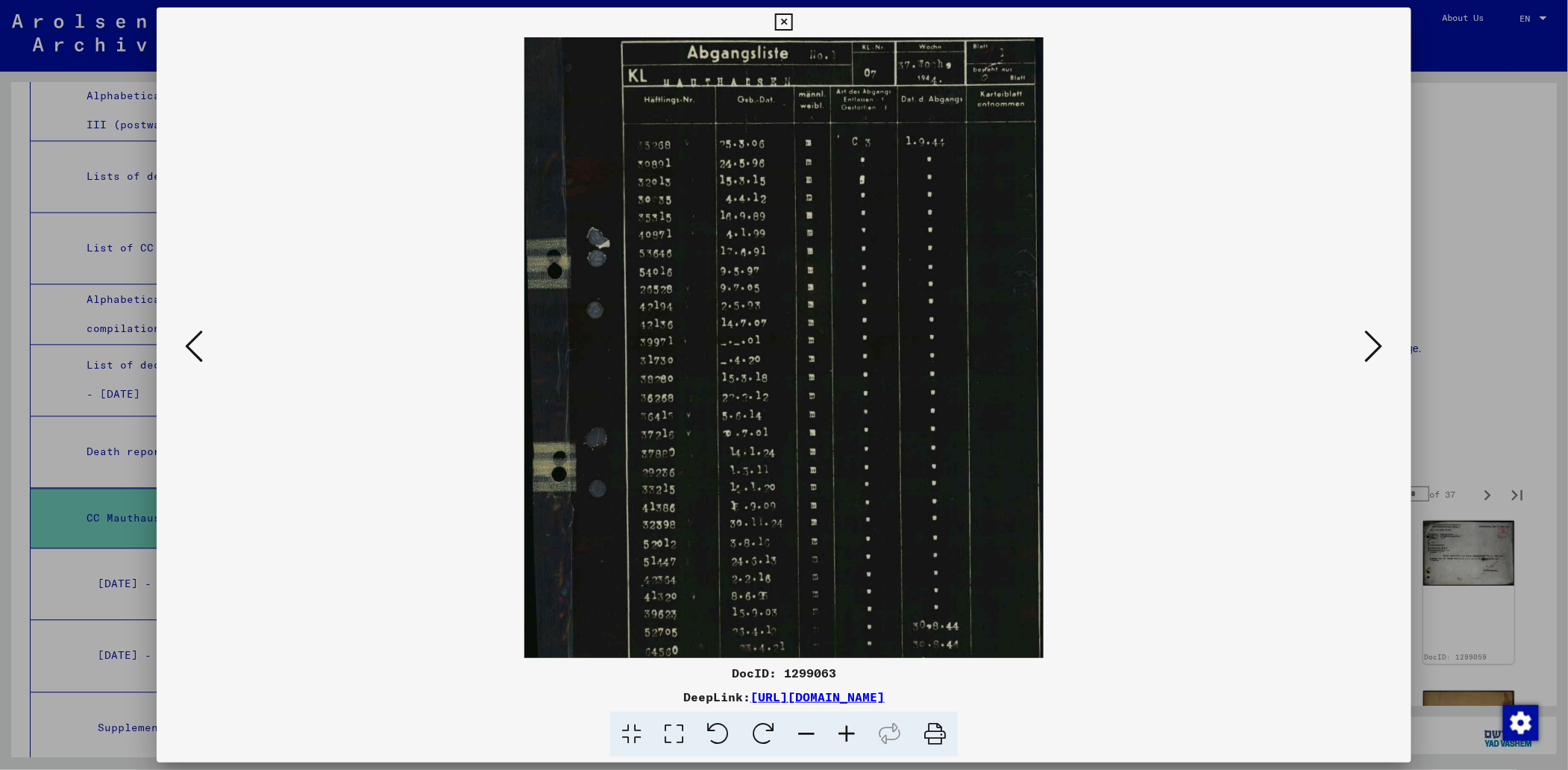
click at [846, 725] on icon at bounding box center [847, 734] width 40 height 45
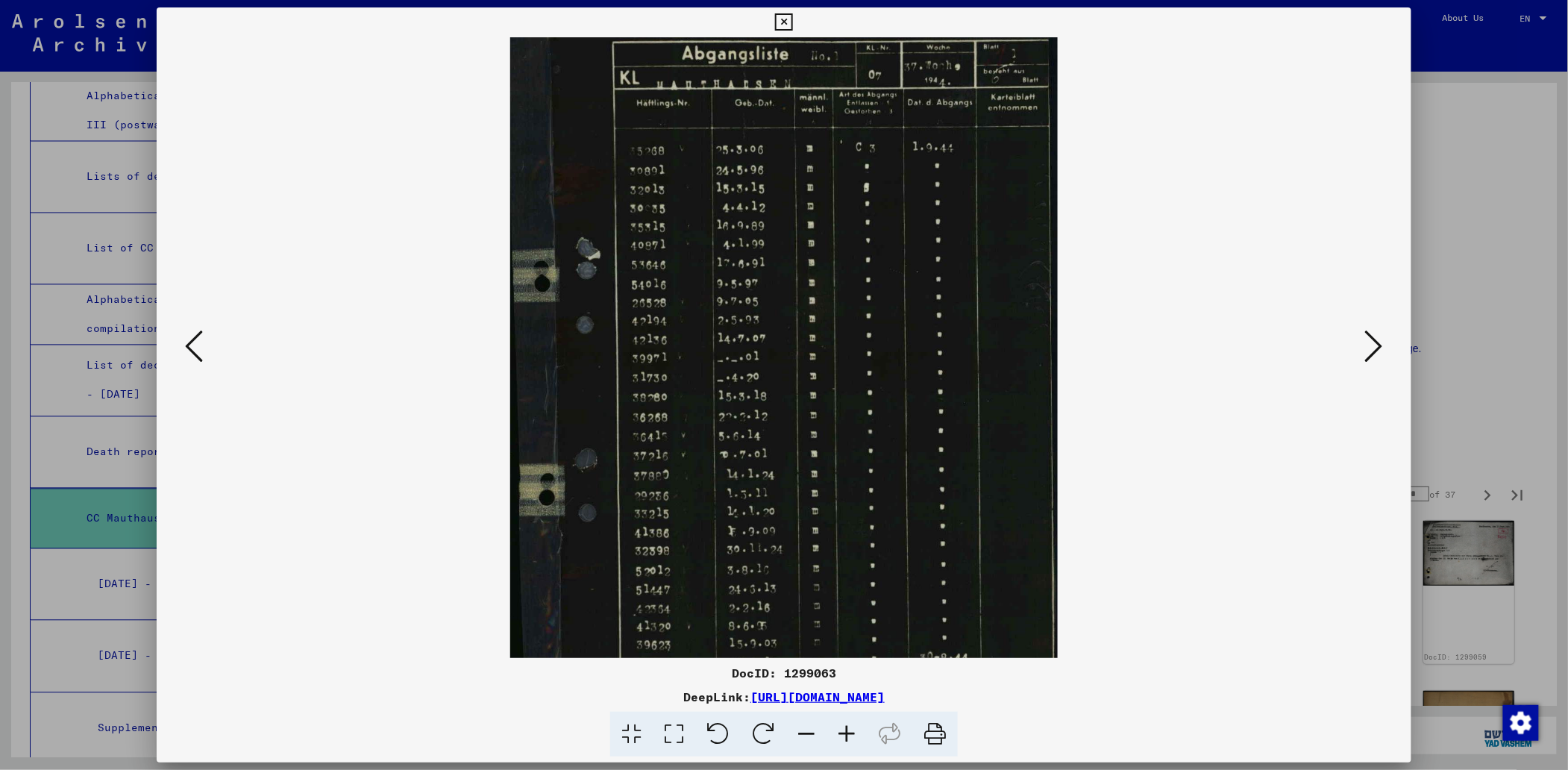
click at [846, 725] on icon at bounding box center [847, 734] width 40 height 45
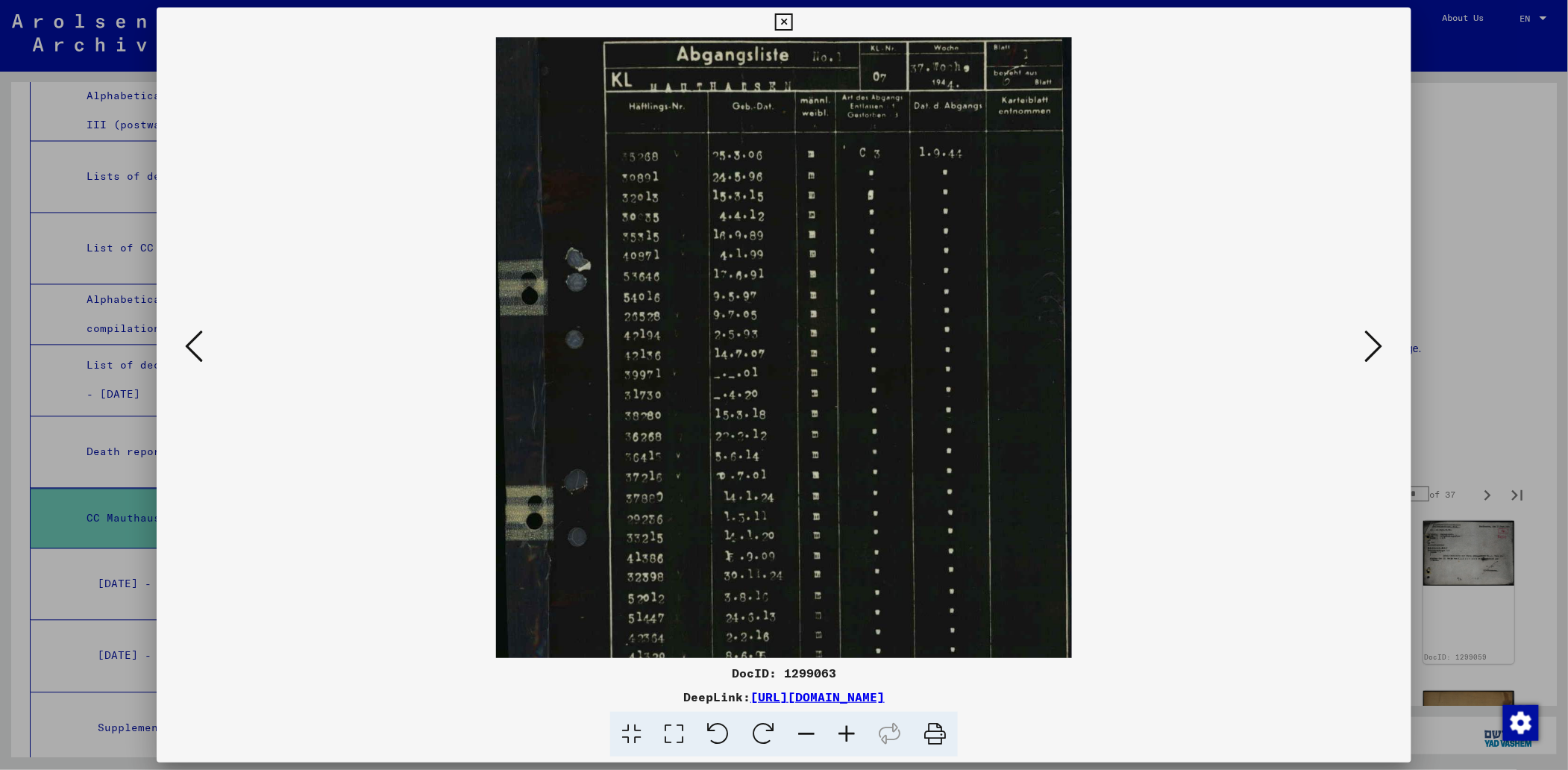
click at [846, 725] on icon at bounding box center [847, 734] width 40 height 45
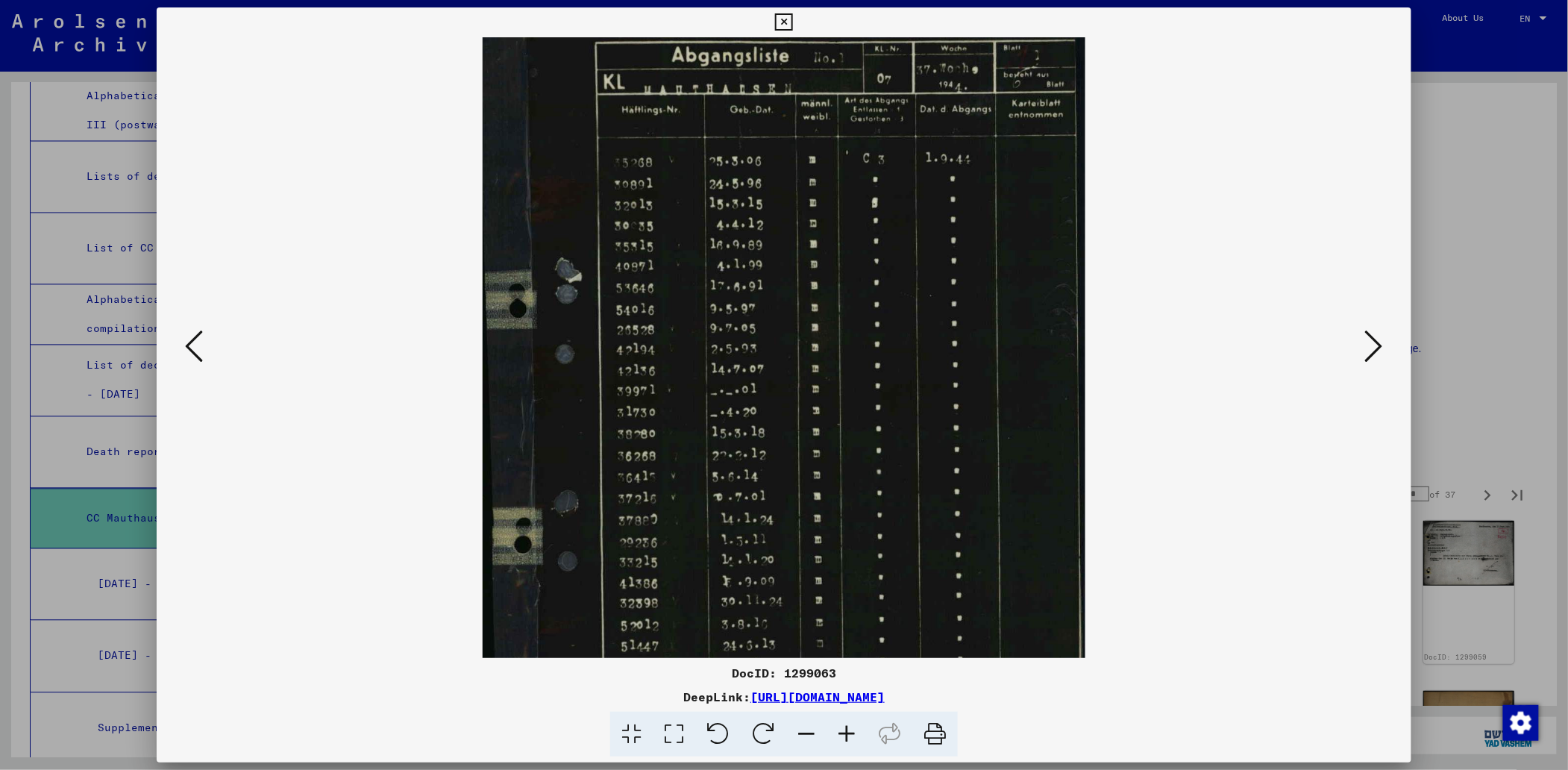
click at [846, 725] on icon at bounding box center [847, 734] width 40 height 45
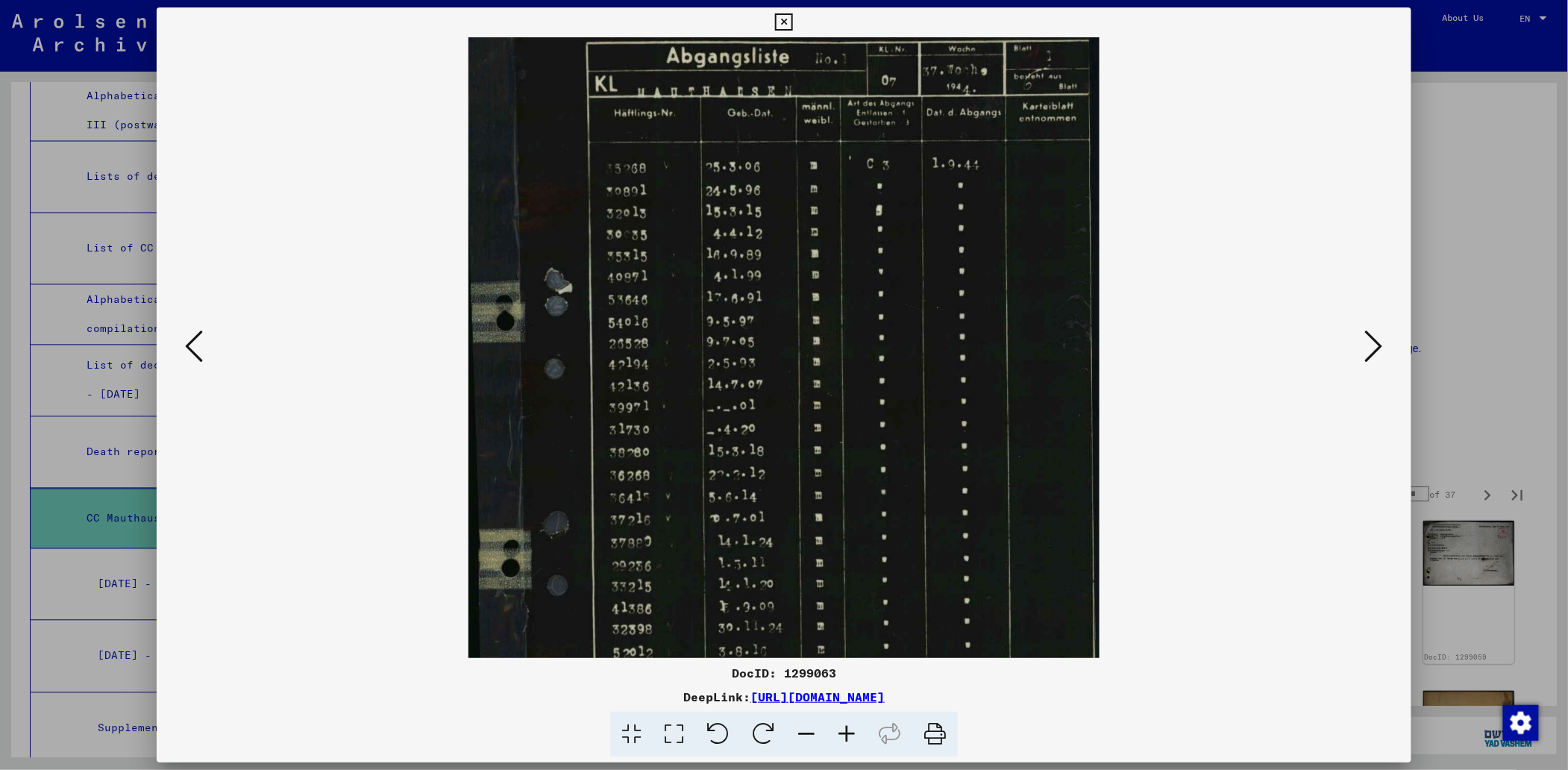
click at [846, 725] on icon at bounding box center [847, 734] width 40 height 45
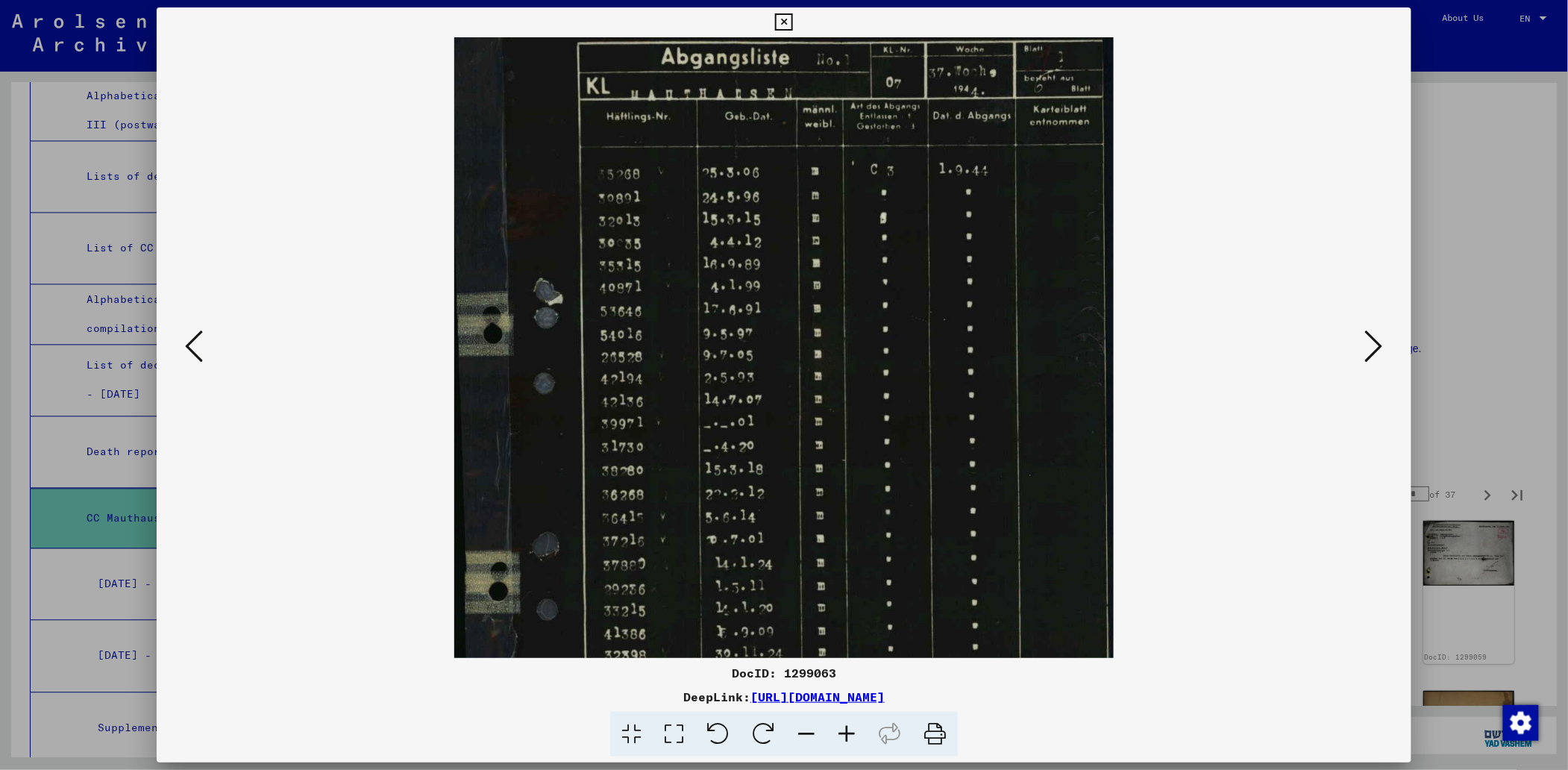
click at [846, 725] on icon at bounding box center [847, 734] width 40 height 45
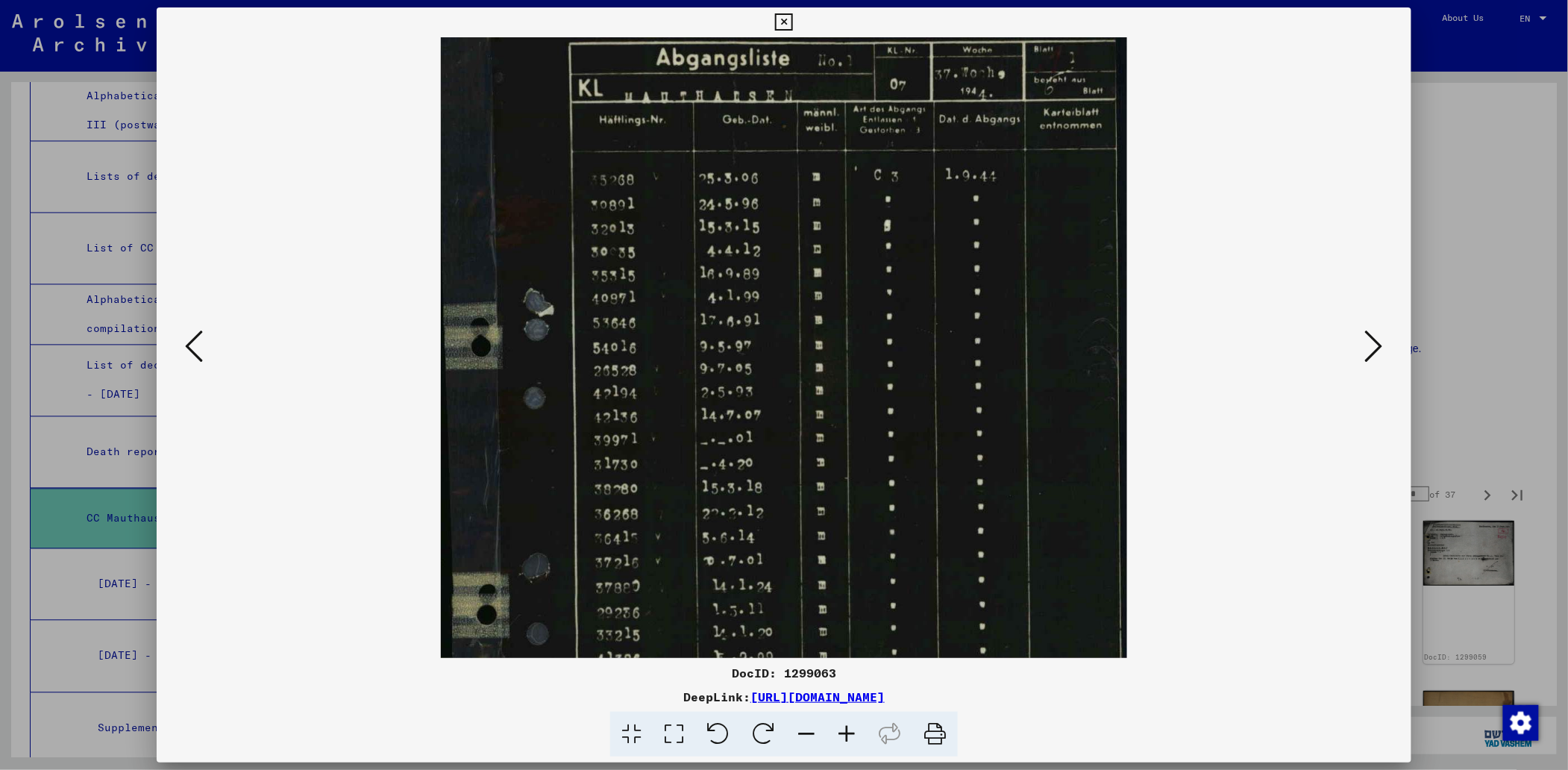
click at [1378, 342] on icon at bounding box center [1374, 346] width 18 height 36
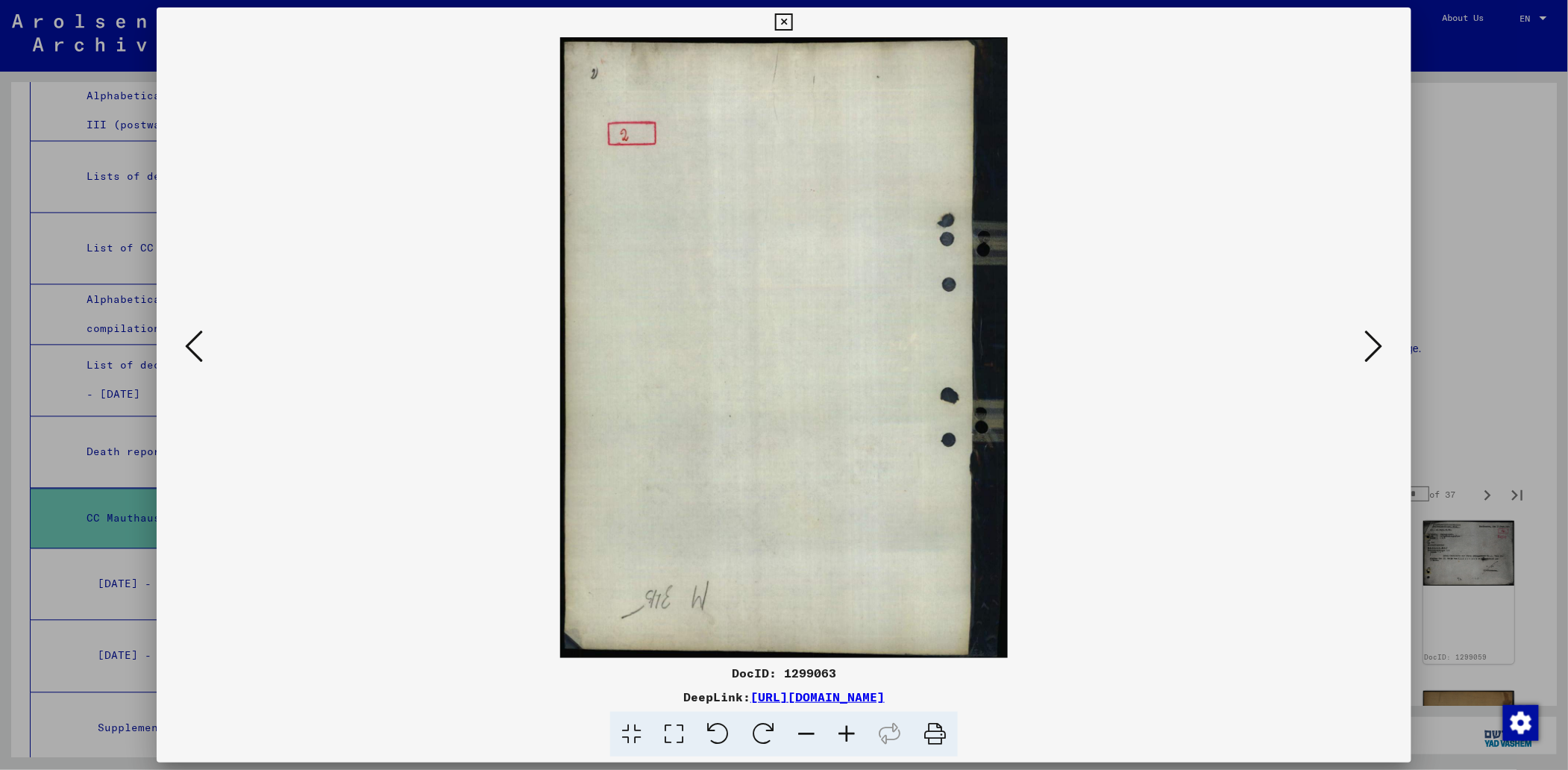
click at [1378, 342] on icon at bounding box center [1374, 346] width 18 height 36
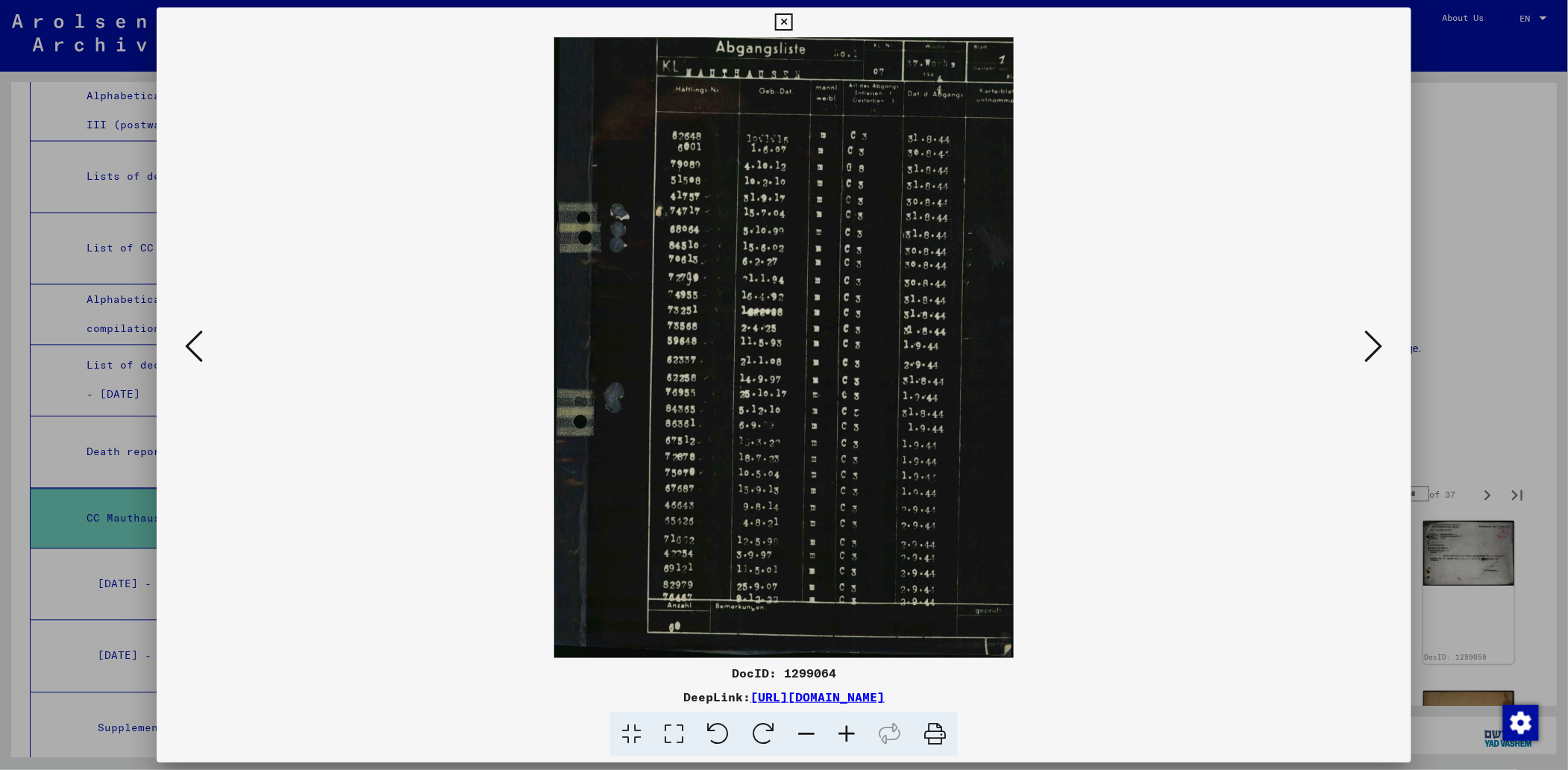
click at [847, 731] on icon at bounding box center [847, 734] width 40 height 45
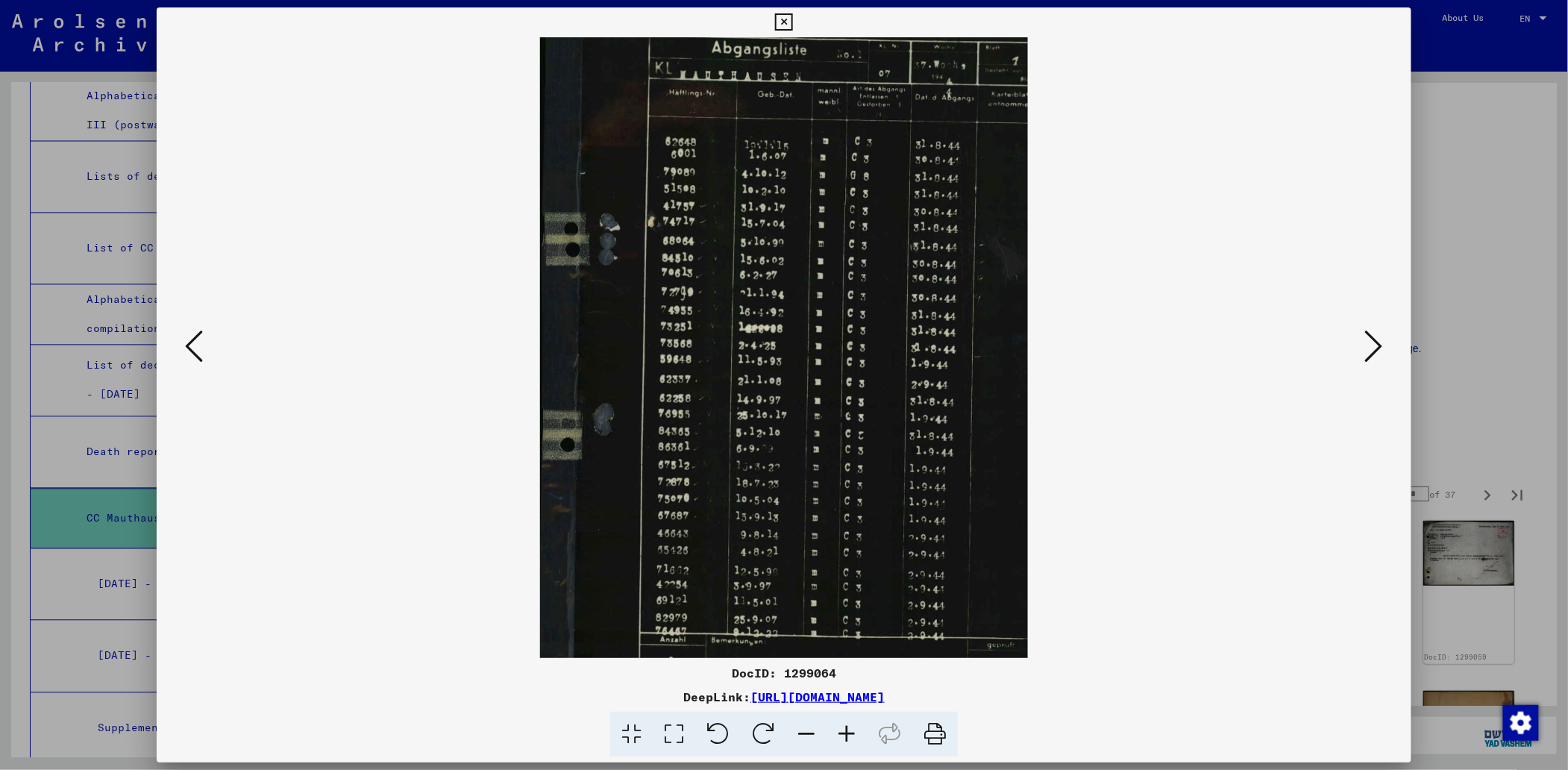
click at [847, 731] on icon at bounding box center [847, 734] width 40 height 45
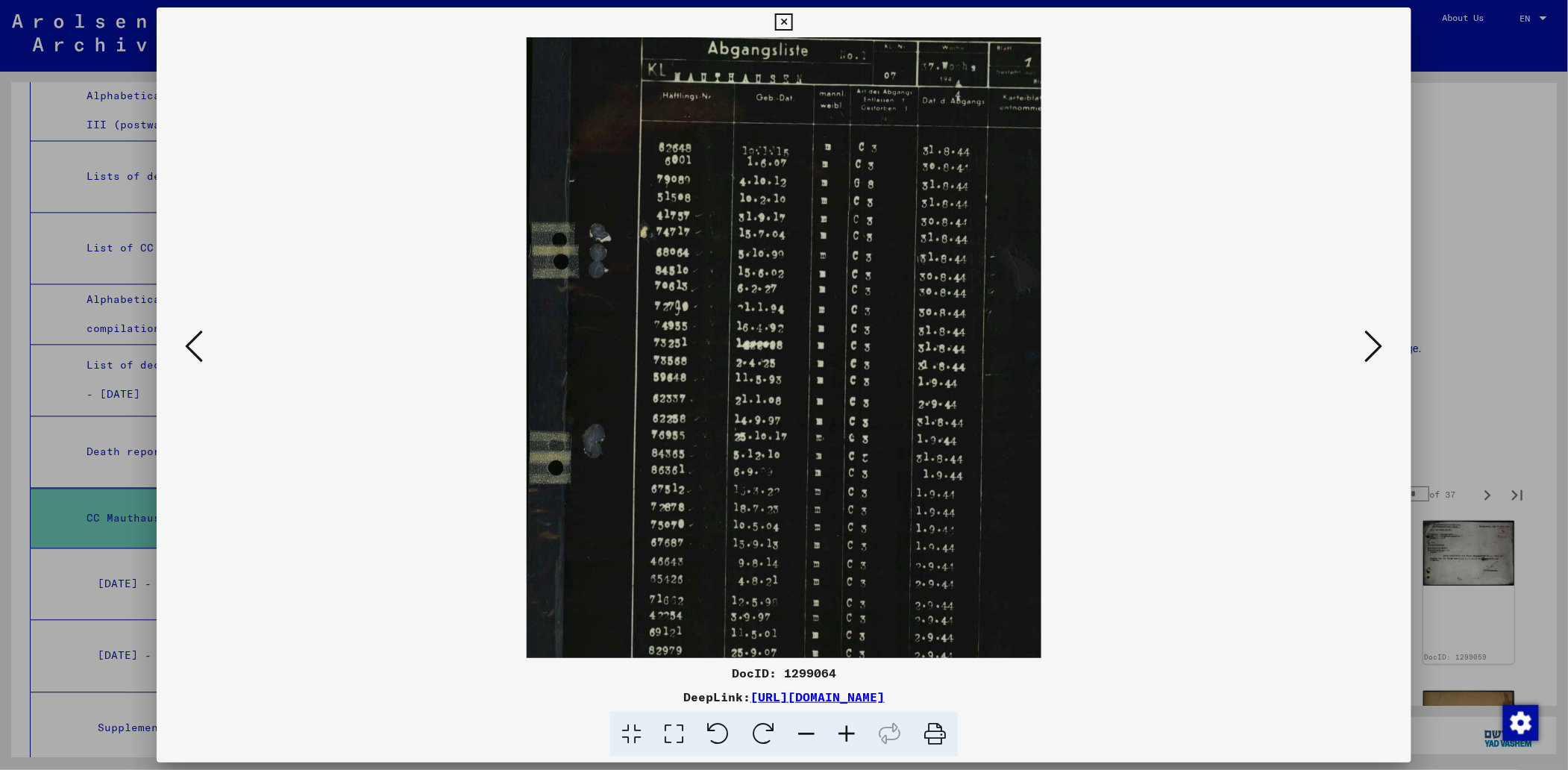
click at [847, 731] on icon at bounding box center [847, 734] width 40 height 45
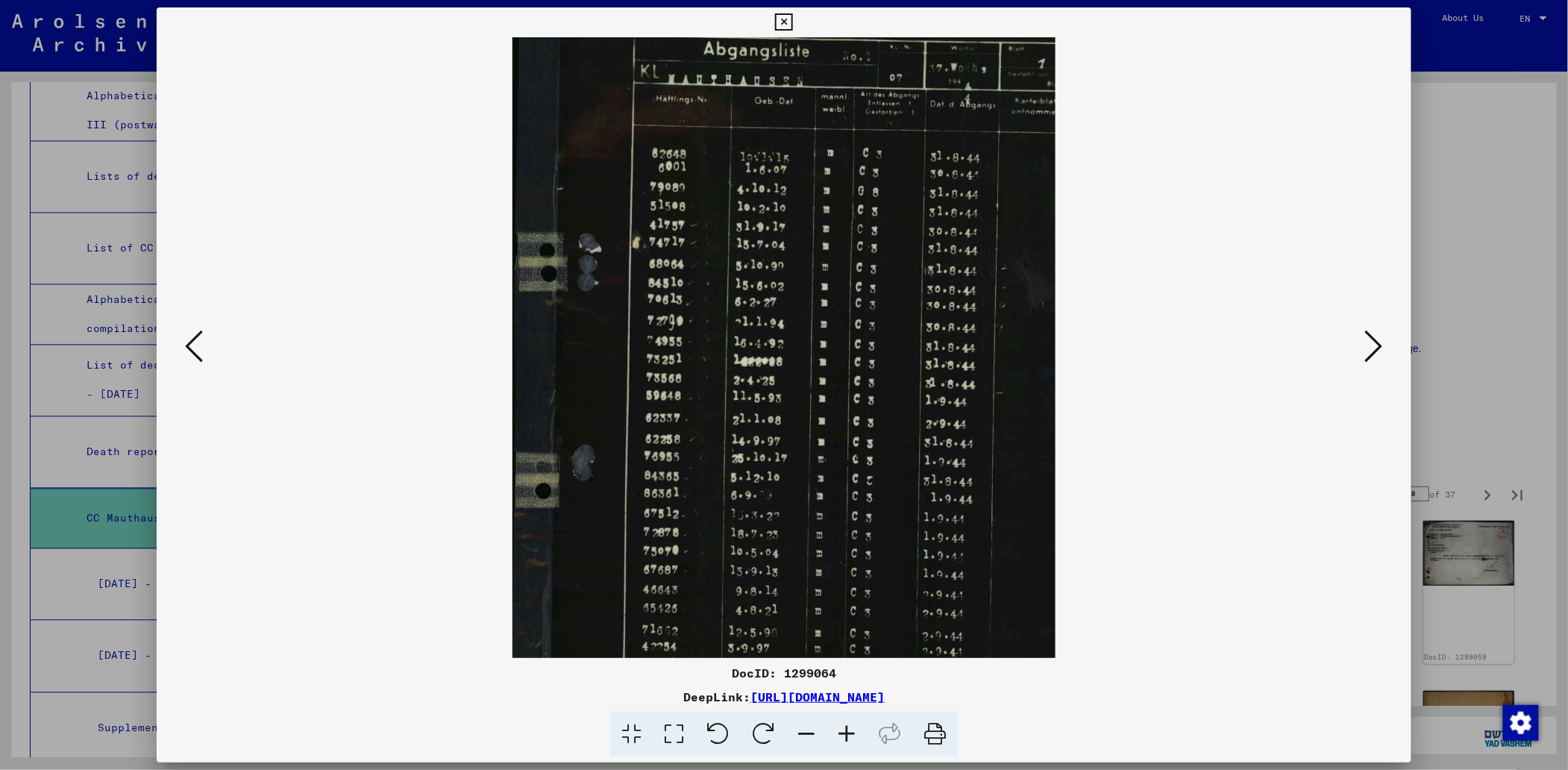
click at [847, 731] on icon at bounding box center [847, 734] width 40 height 45
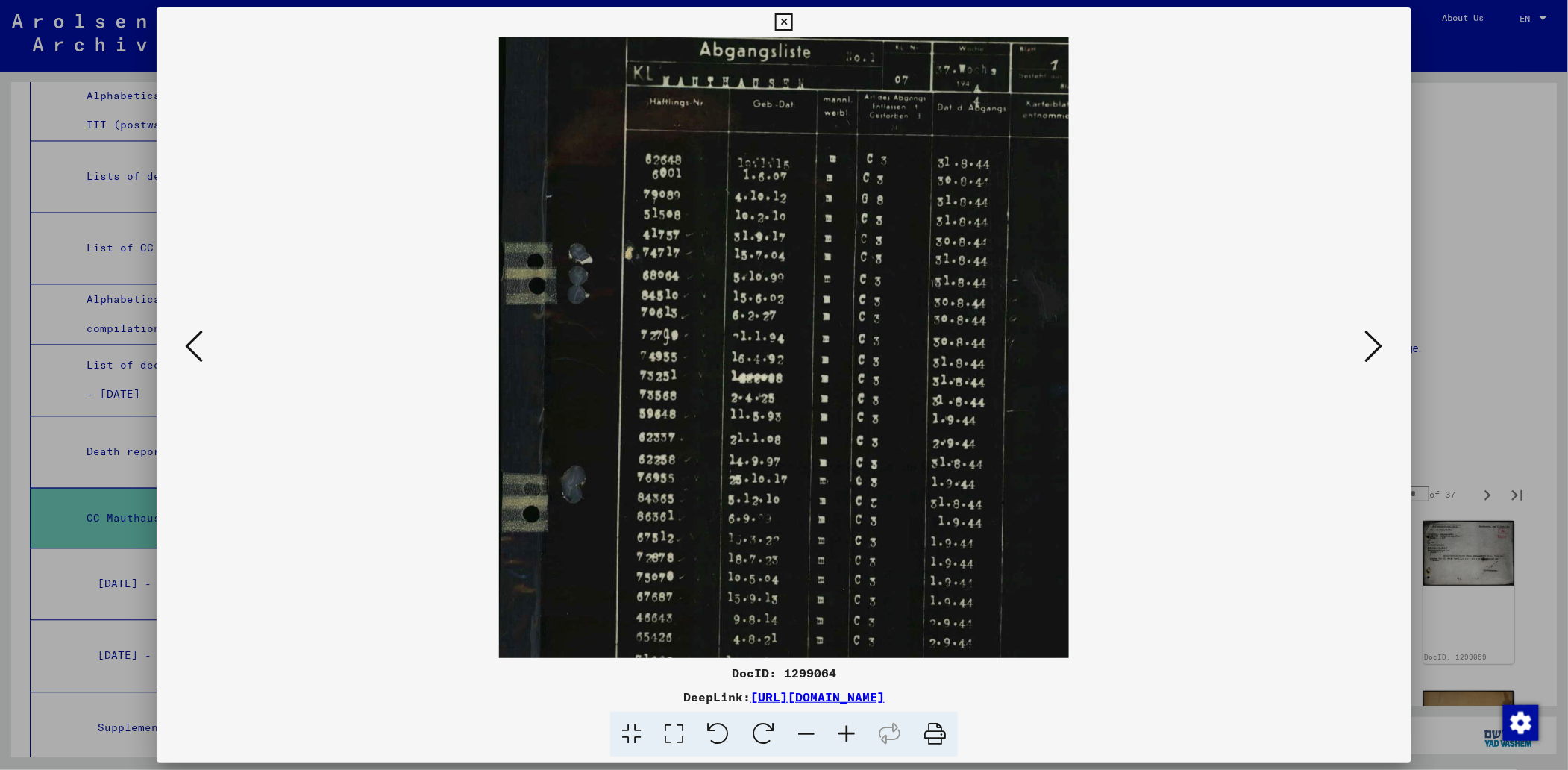
click at [847, 731] on icon at bounding box center [847, 734] width 40 height 45
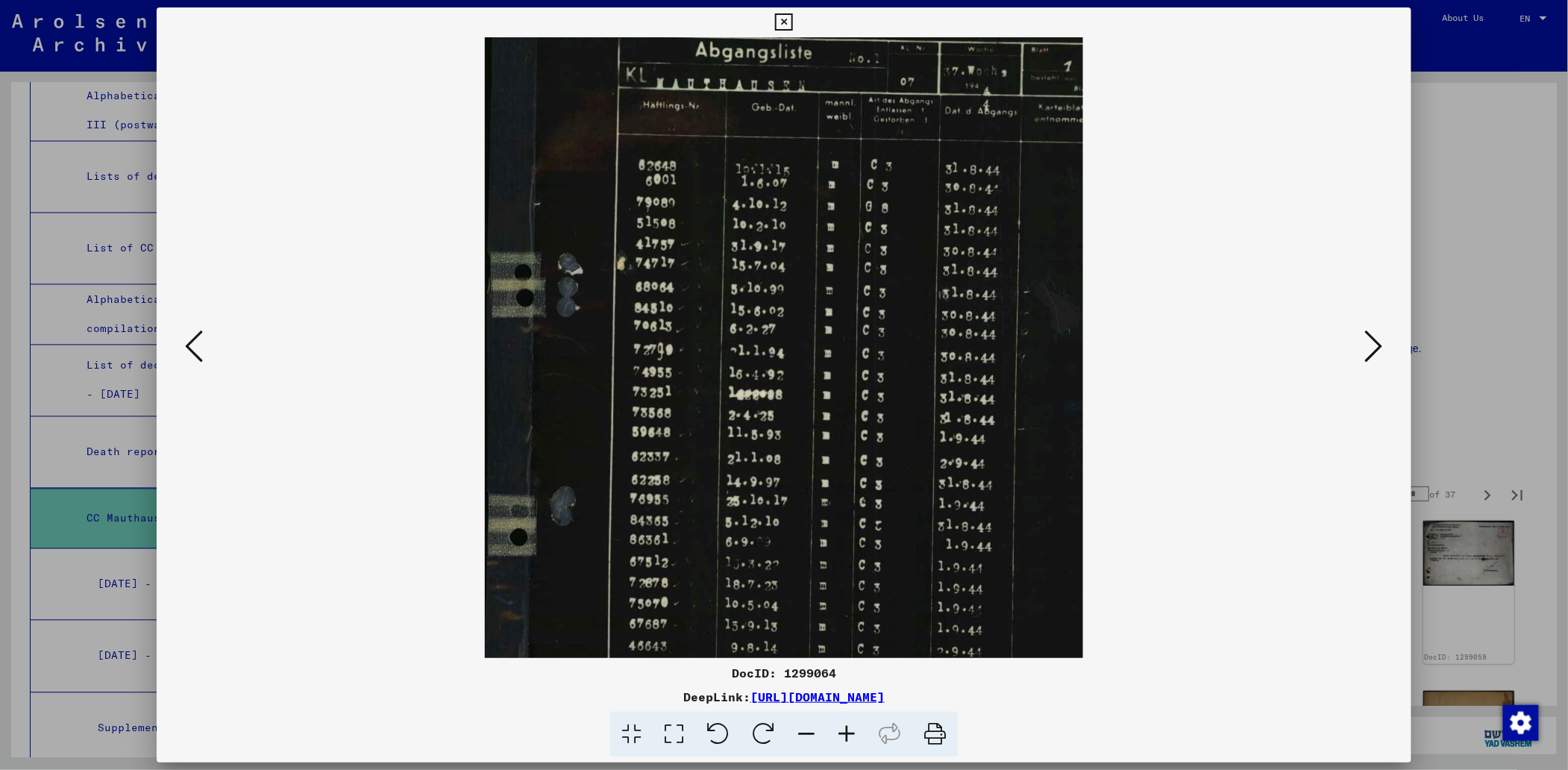
drag, startPoint x: 1549, startPoint y: 243, endPoint x: 1543, endPoint y: 296, distance: 53.3
click at [1543, 296] on div at bounding box center [784, 385] width 1568 height 770
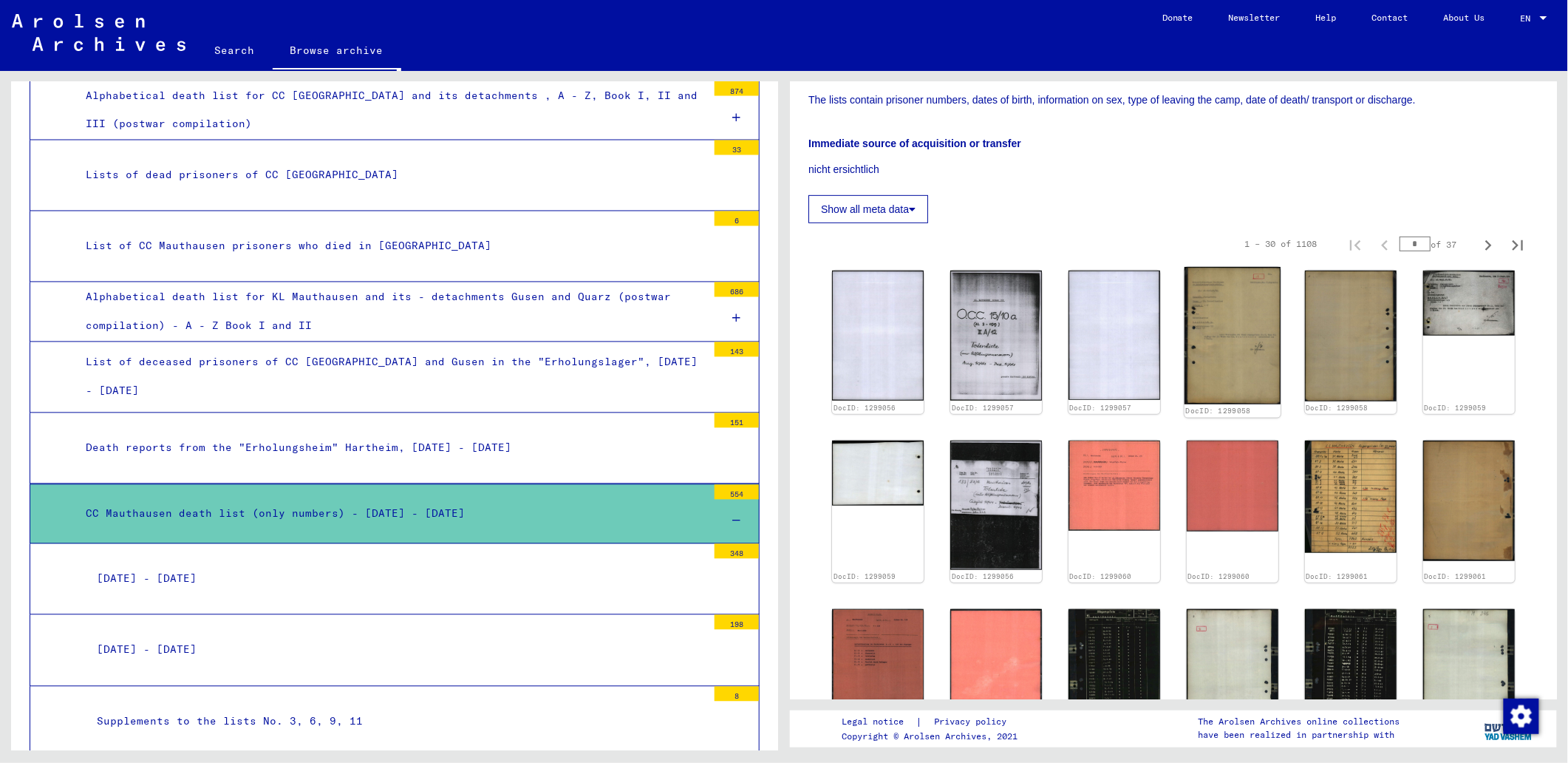
scroll to position [295, 0]
